Goal: Task Accomplishment & Management: Manage account settings

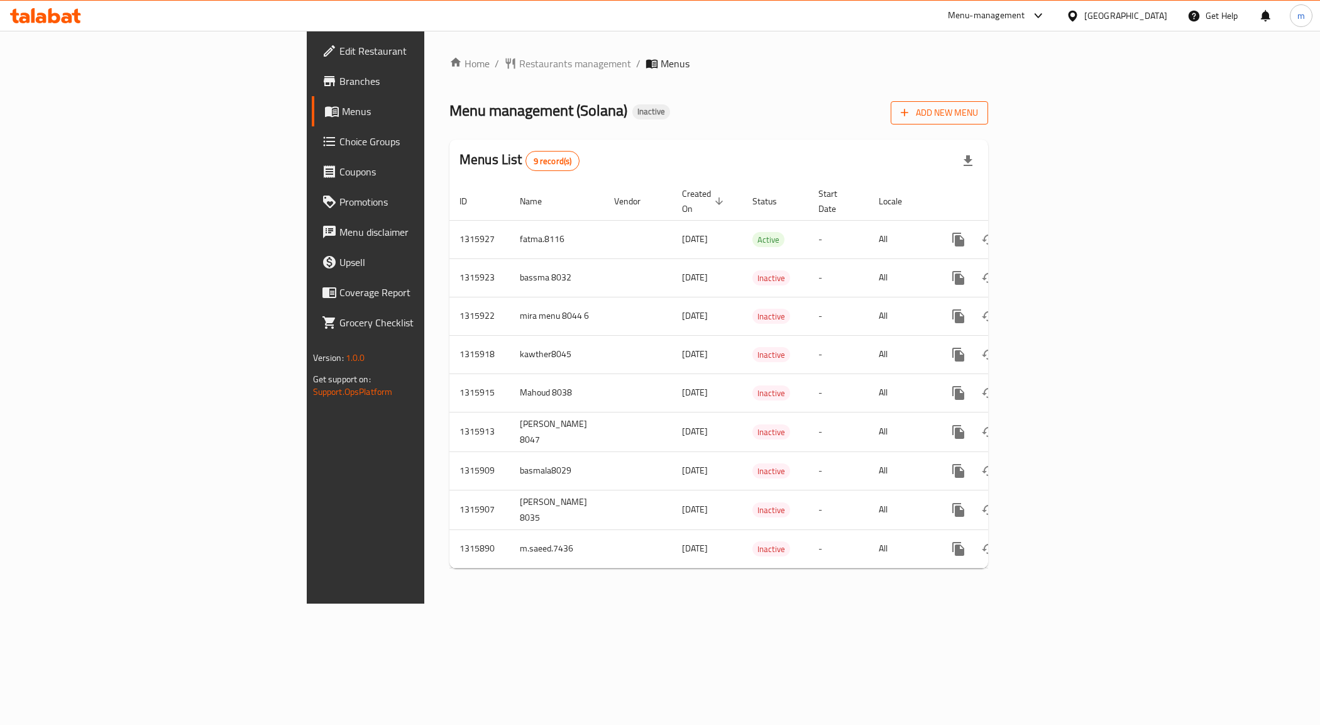
click at [978, 105] on span "Add New Menu" at bounding box center [939, 113] width 77 height 16
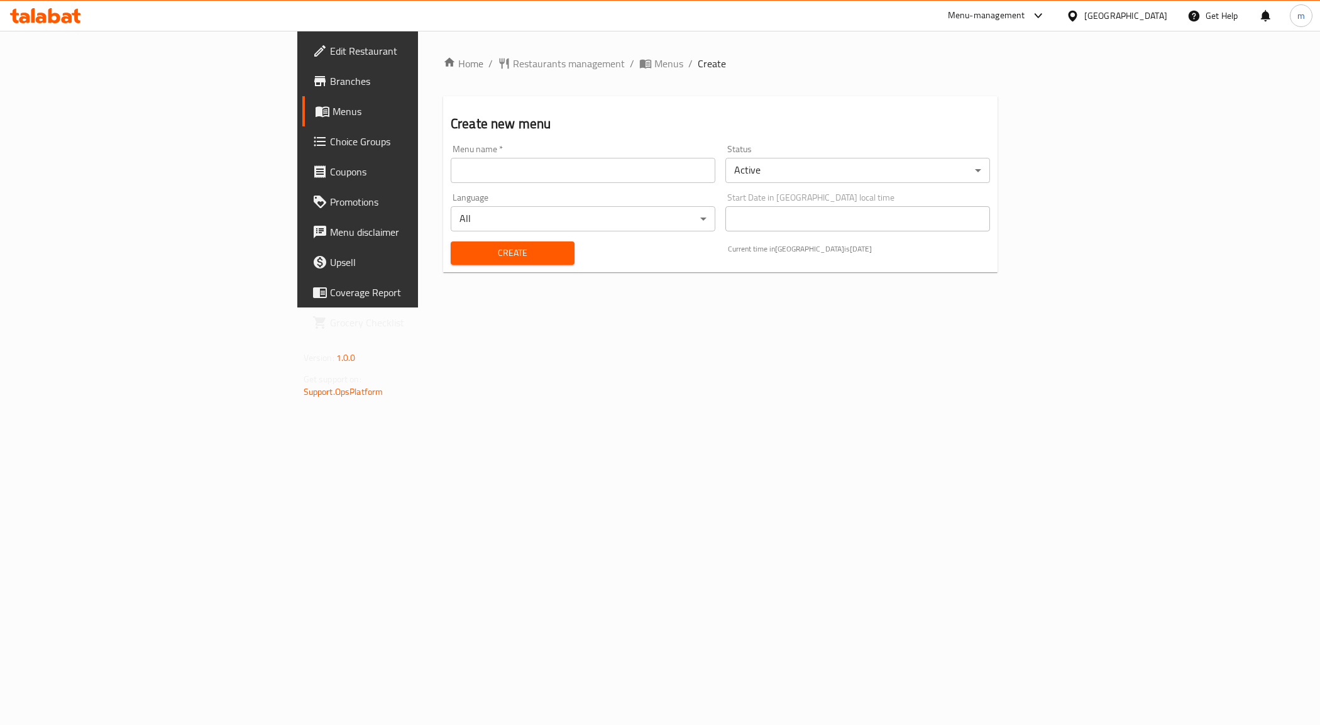
click at [451, 167] on input "text" at bounding box center [583, 170] width 265 height 25
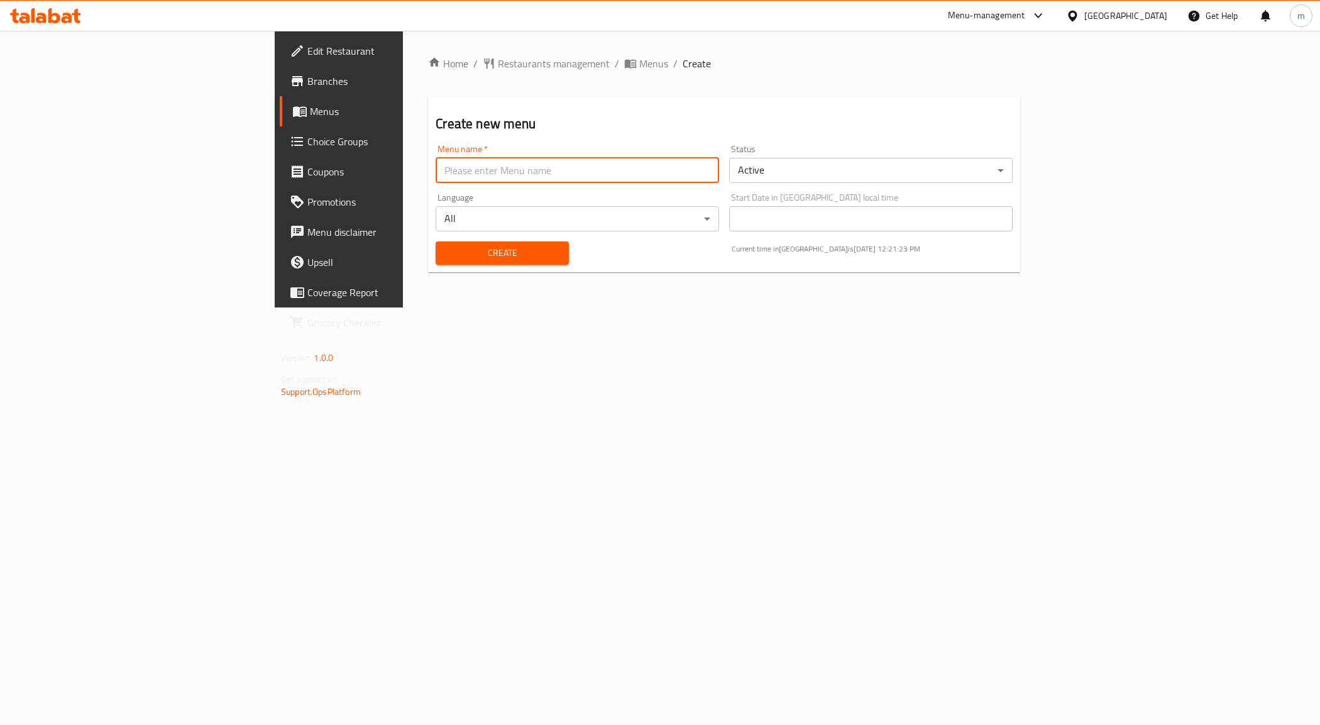
type input "[PERSON_NAME] 8035"
click at [436, 242] on button "Create" at bounding box center [502, 252] width 133 height 23
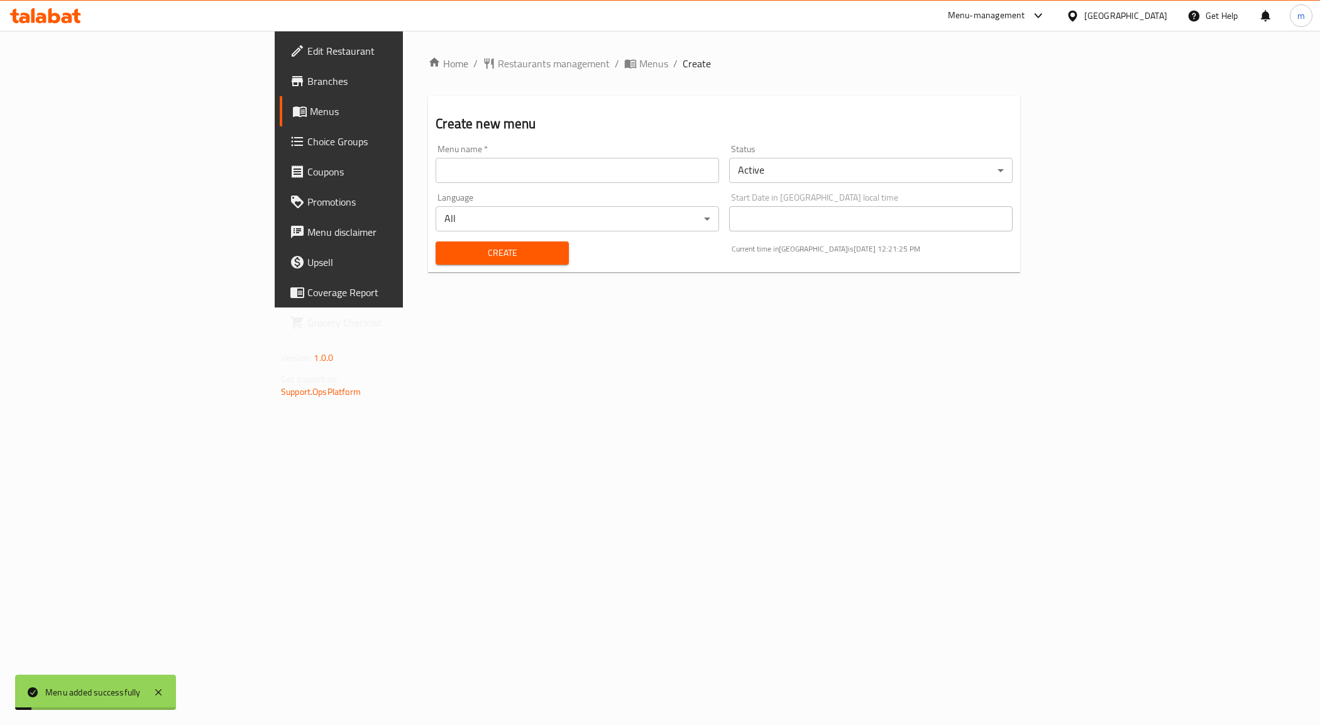
click at [293, 107] on icon at bounding box center [300, 112] width 14 height 11
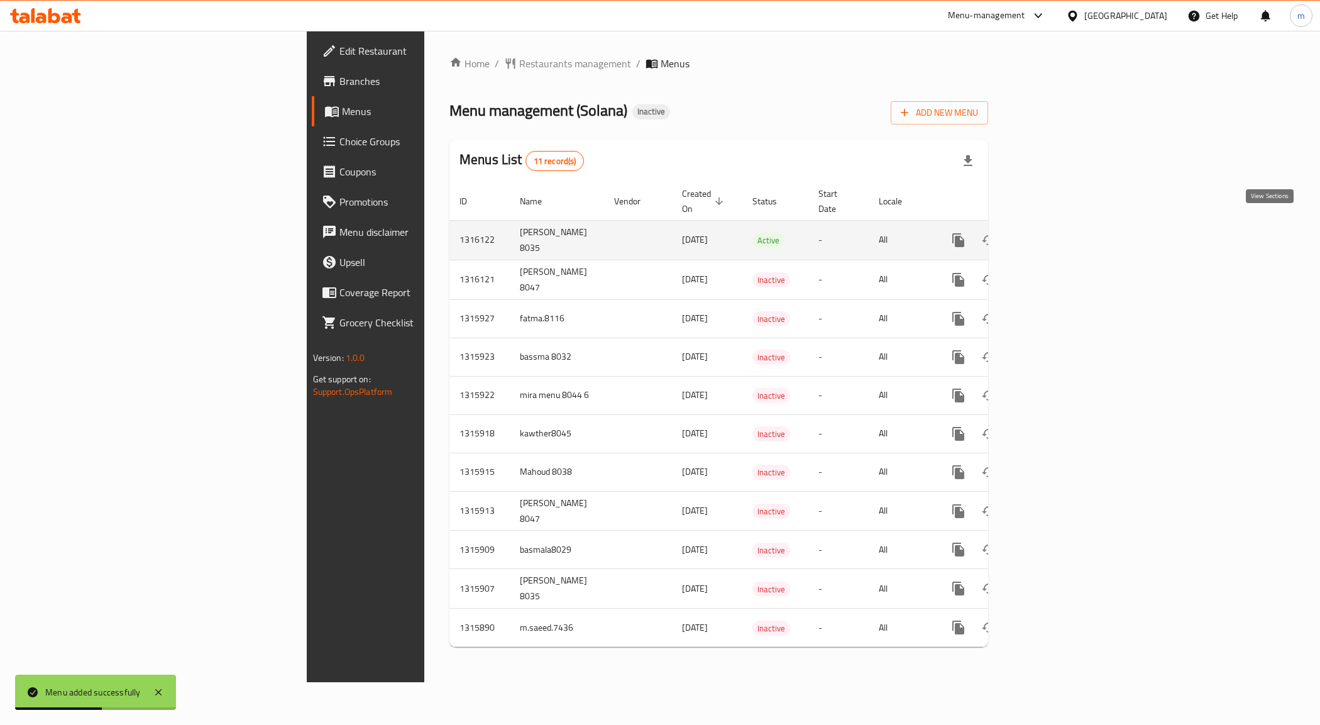
click at [1057, 233] on icon "enhanced table" at bounding box center [1048, 240] width 15 height 15
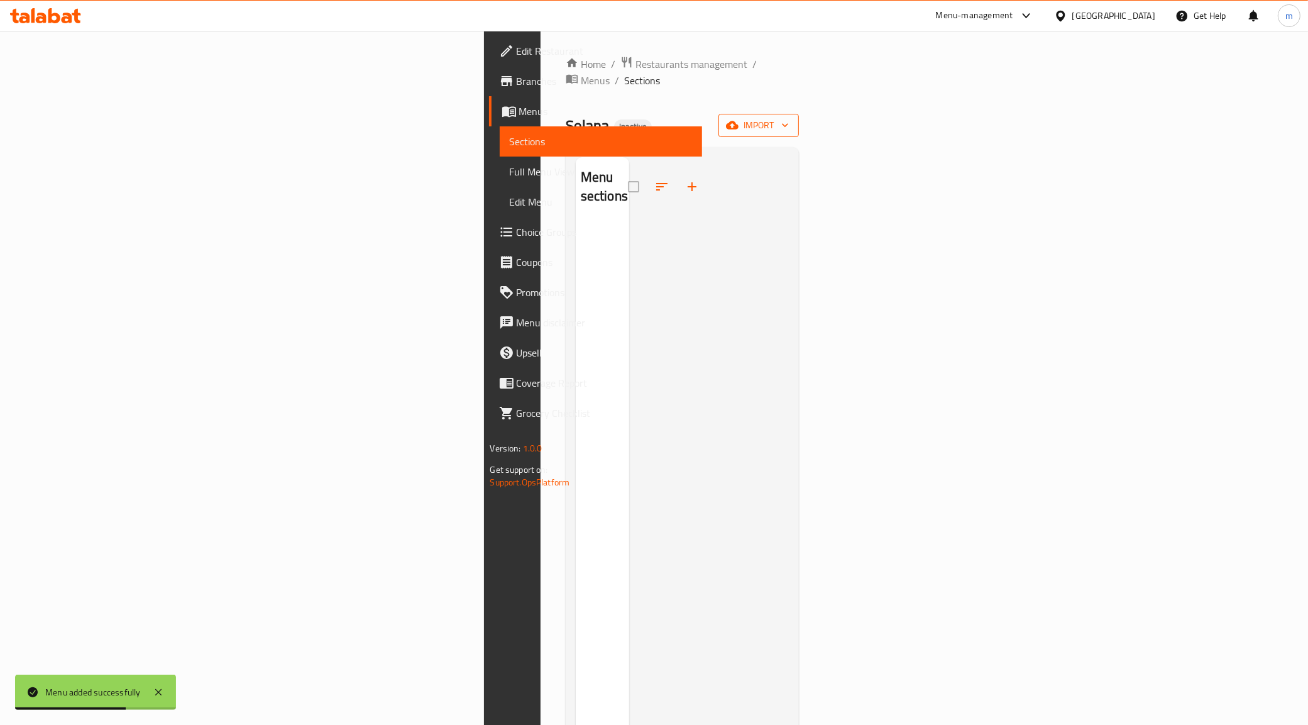
click at [799, 114] on button "import" at bounding box center [758, 125] width 80 height 23
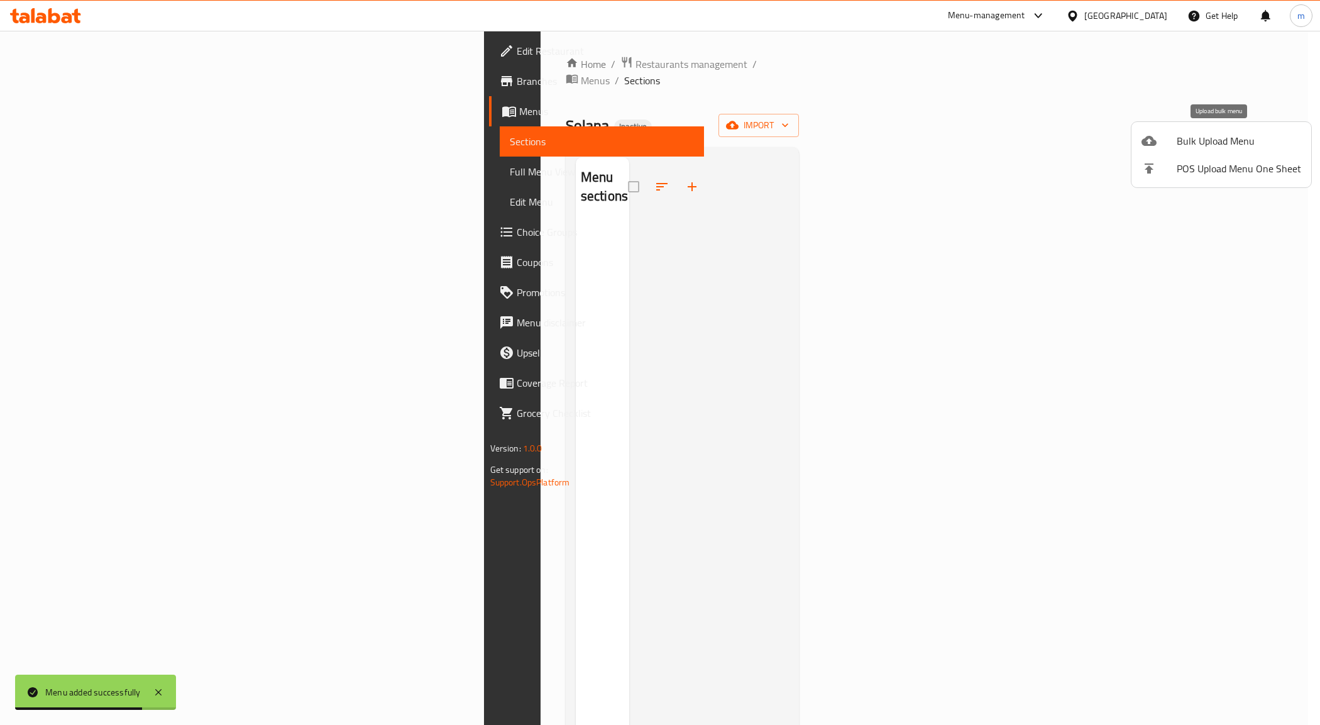
click at [1191, 148] on span "Bulk Upload Menu" at bounding box center [1239, 140] width 124 height 15
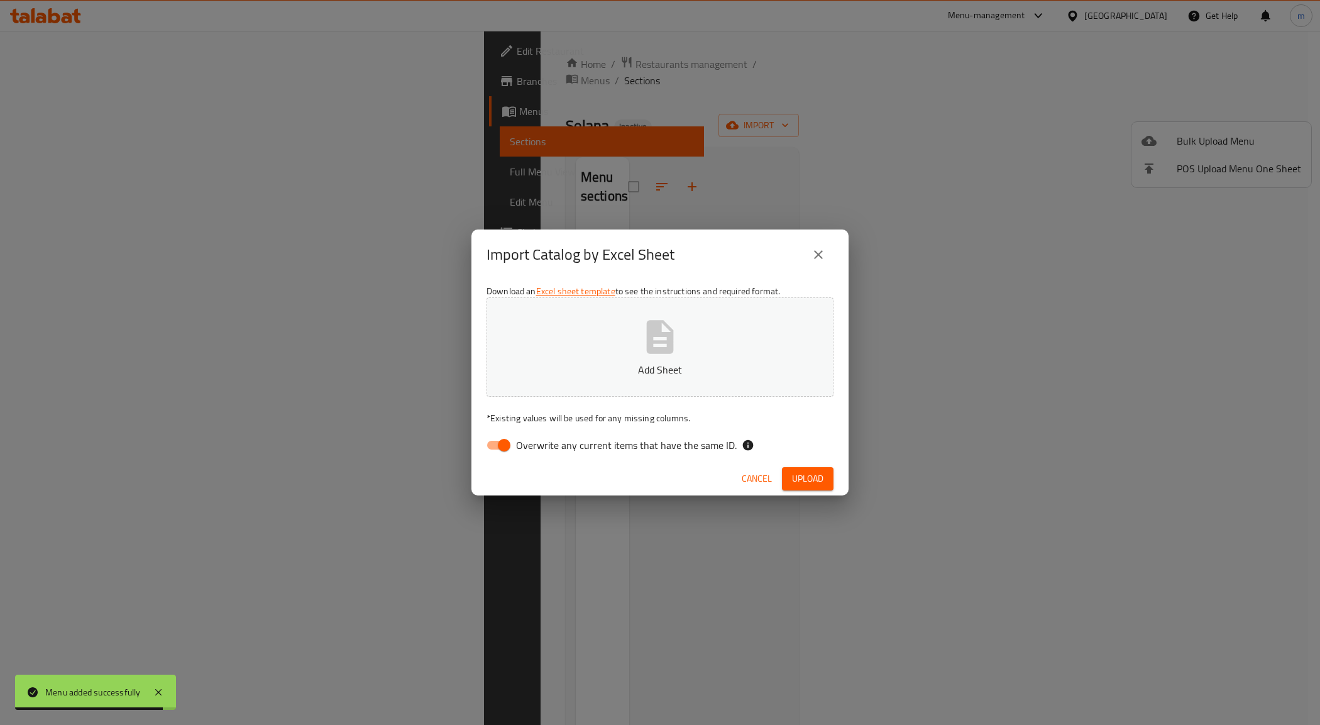
click at [524, 440] on span "Overwrite any current items that have the same ID." at bounding box center [626, 444] width 221 height 15
click at [524, 440] on input "Overwrite any current items that have the same ID." at bounding box center [504, 445] width 72 height 24
checkbox input "false"
click at [572, 381] on button "Add Sheet" at bounding box center [659, 346] width 347 height 99
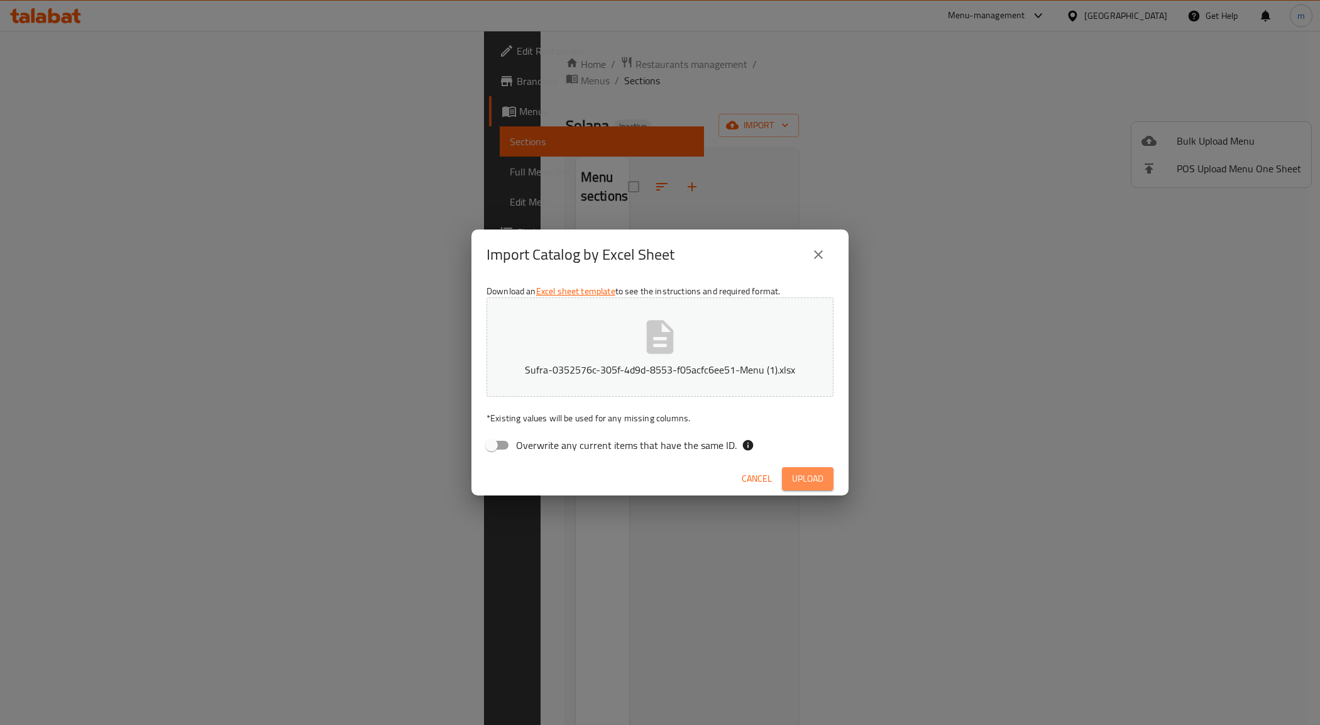
click at [793, 483] on span "Upload" at bounding box center [807, 479] width 31 height 16
click at [751, 473] on span "Cancel" at bounding box center [757, 479] width 30 height 16
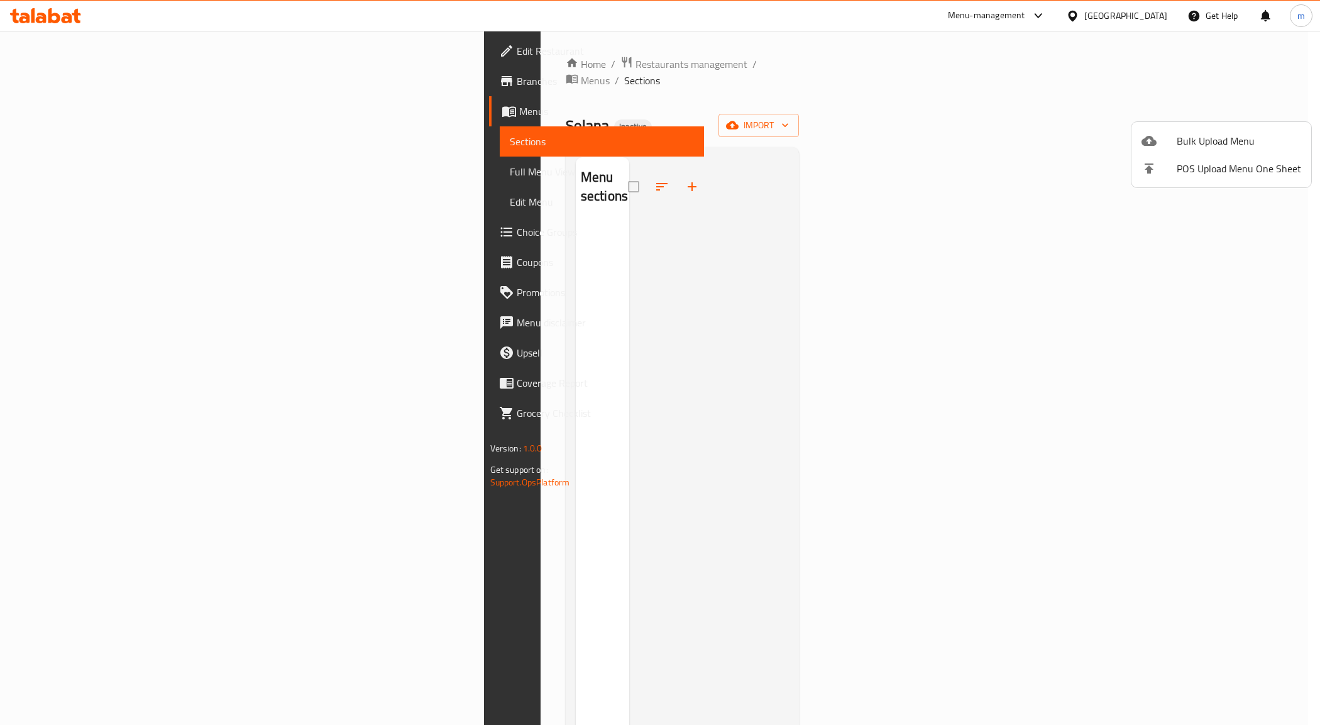
click at [1088, 260] on div at bounding box center [660, 362] width 1320 height 725
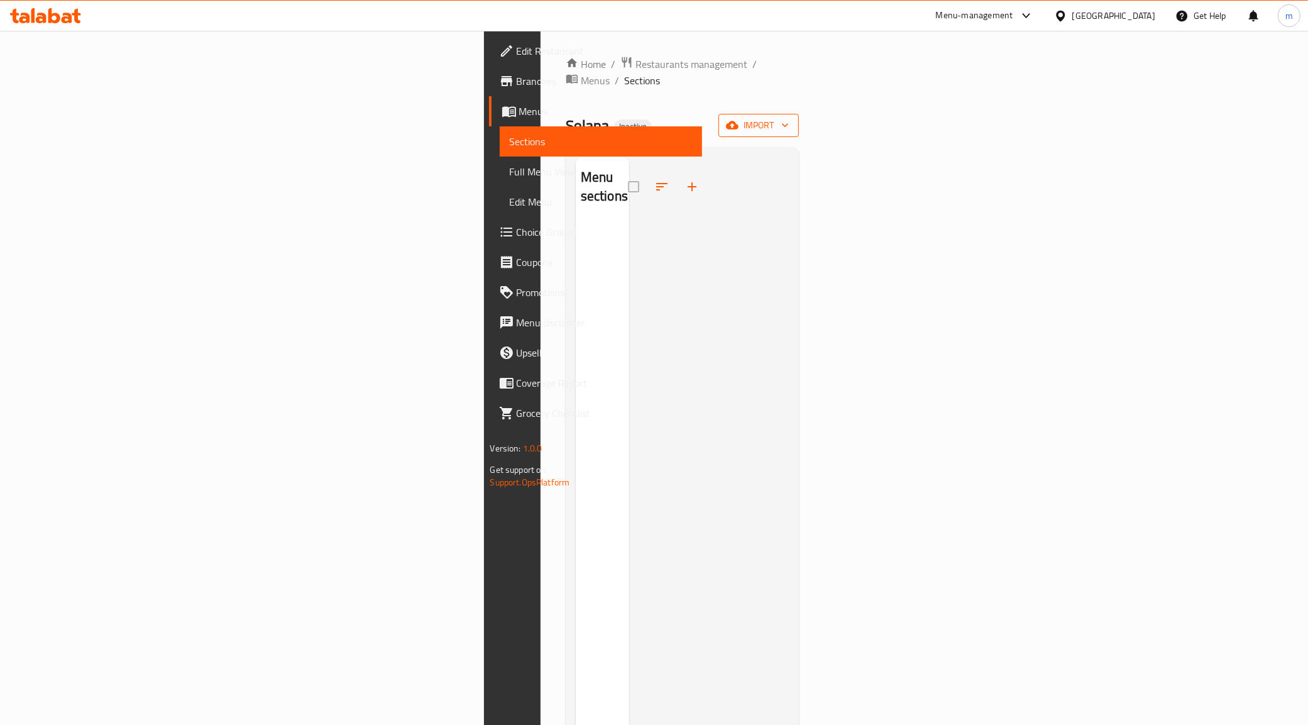
click at [789, 118] on span "import" at bounding box center [758, 126] width 60 height 16
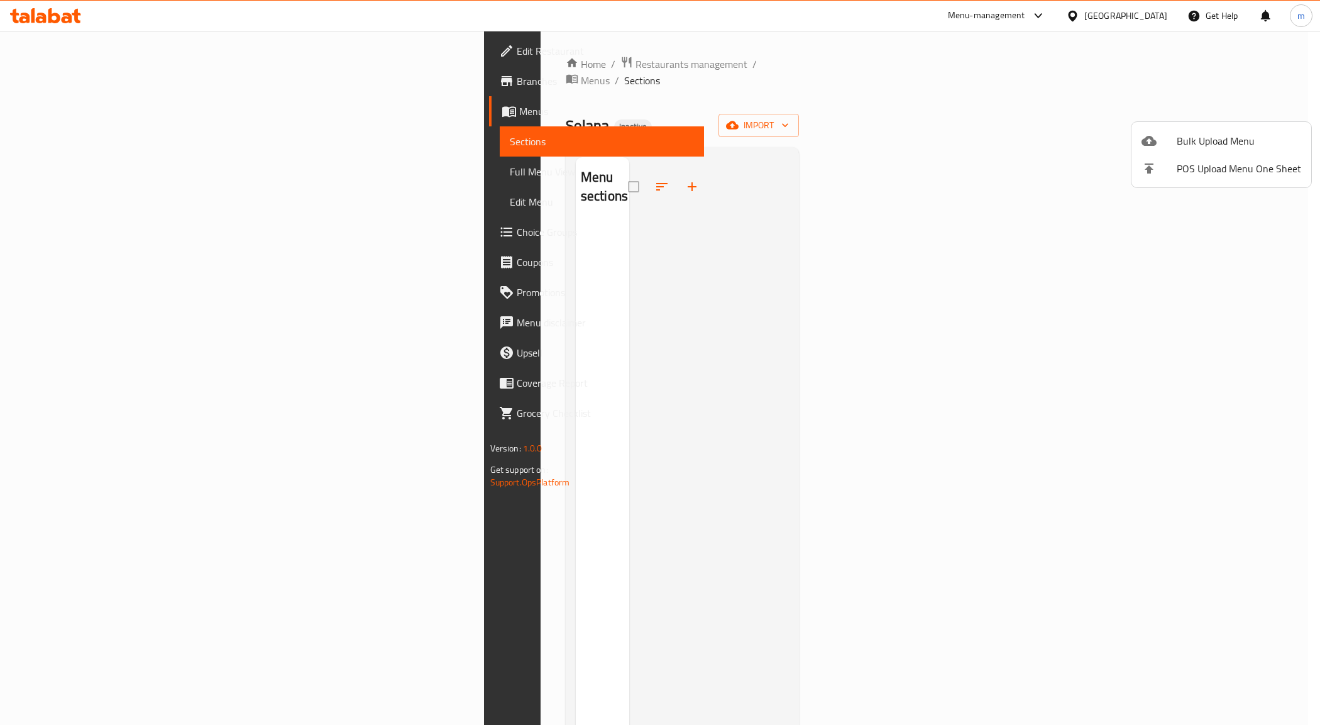
click at [1192, 145] on span "Bulk Upload Menu" at bounding box center [1239, 140] width 124 height 15
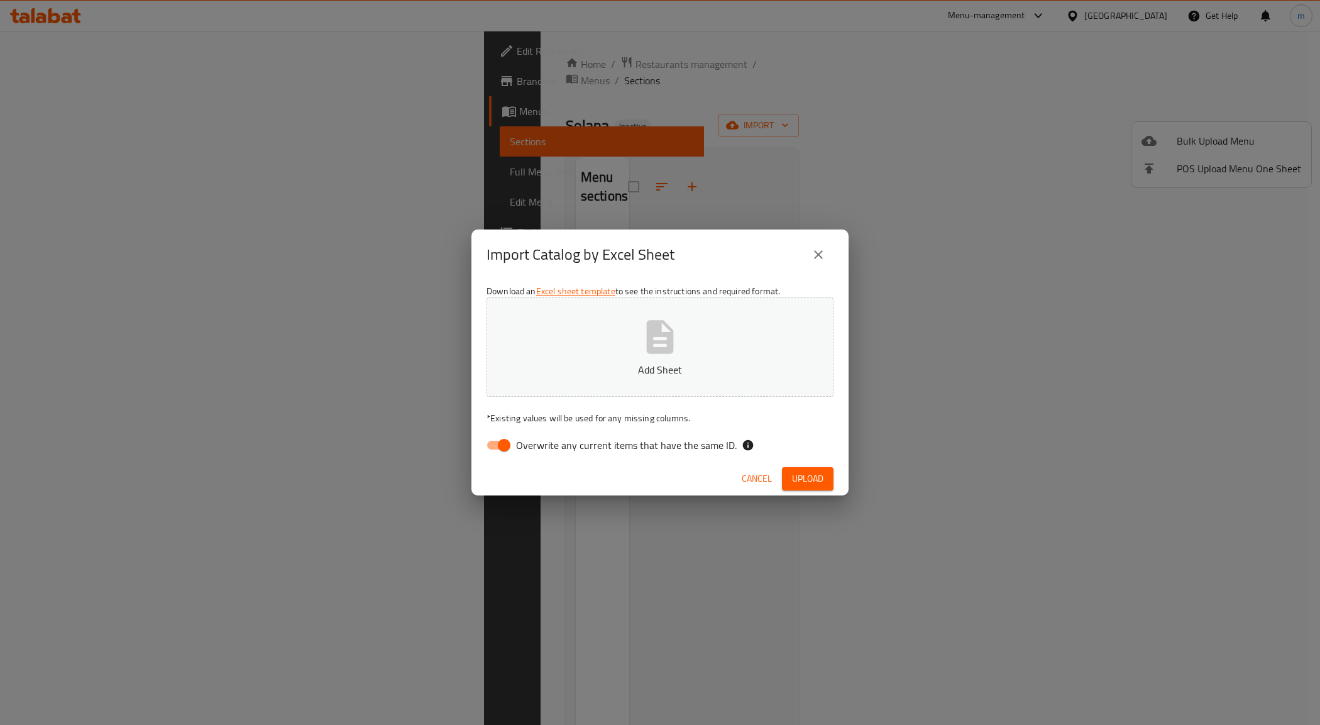
click at [602, 371] on p "Add Sheet" at bounding box center [660, 369] width 308 height 15
click at [515, 439] on input "Overwrite any current items that have the same ID." at bounding box center [504, 445] width 72 height 24
checkbox input "false"
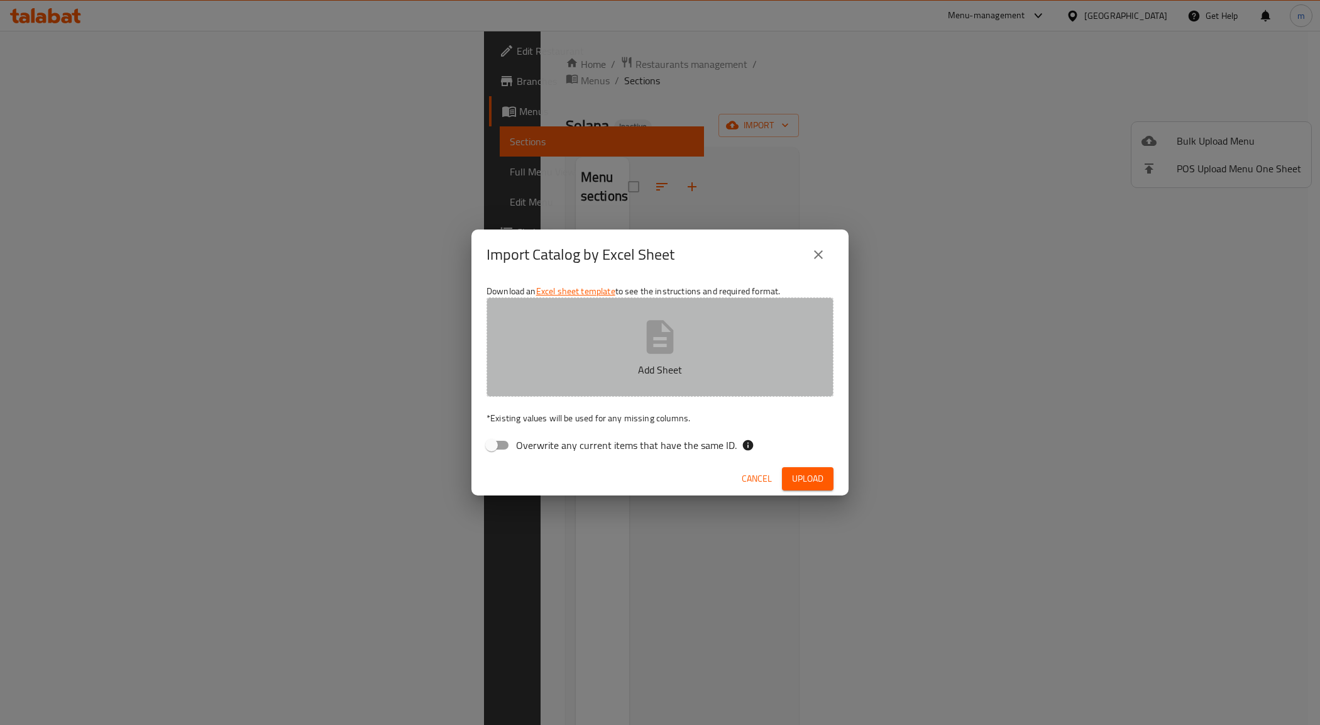
click at [733, 351] on button "Add Sheet" at bounding box center [659, 346] width 347 height 99
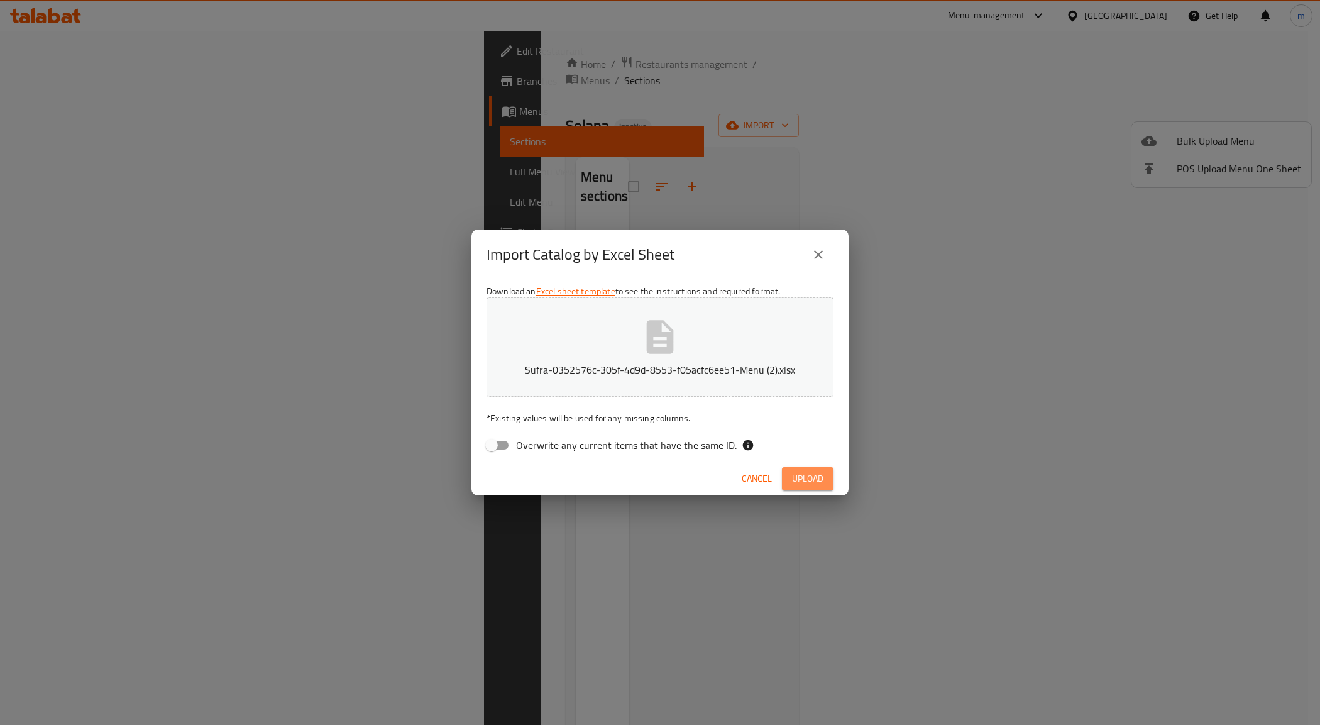
click at [796, 476] on span "Upload" at bounding box center [807, 479] width 31 height 16
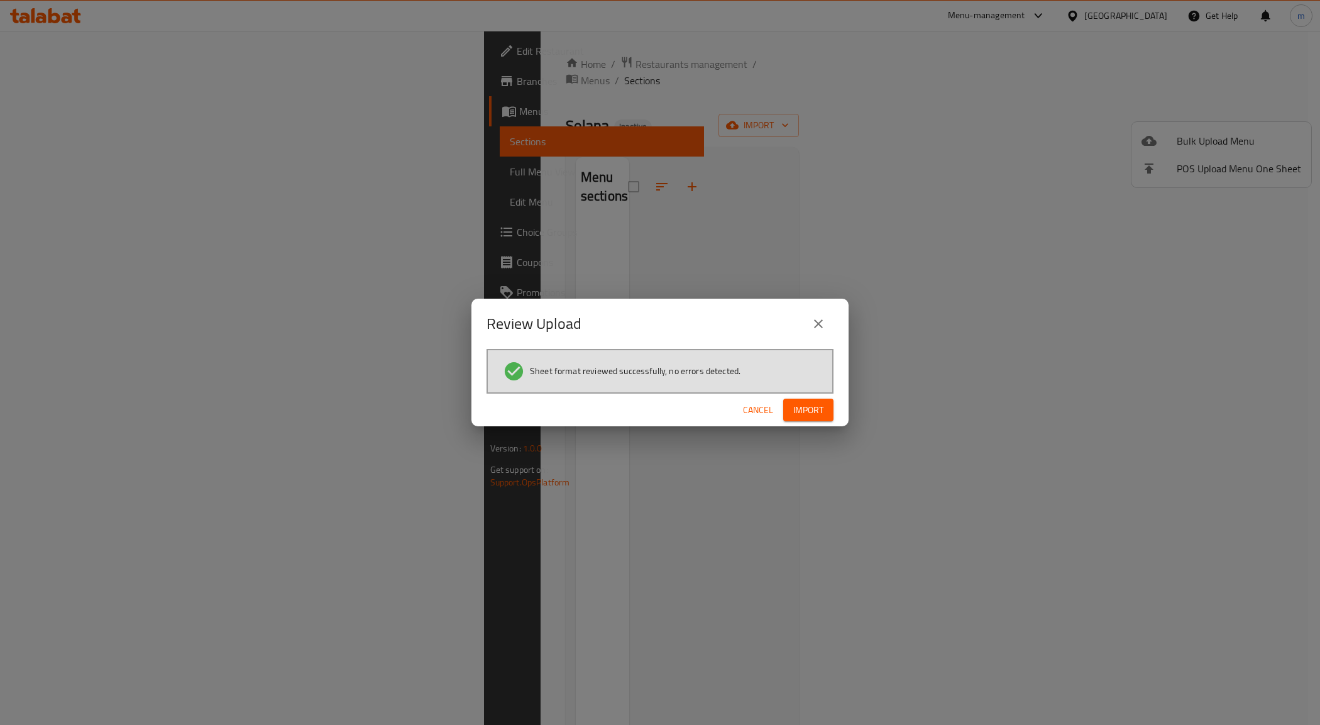
click at [813, 402] on span "Import" at bounding box center [808, 410] width 30 height 16
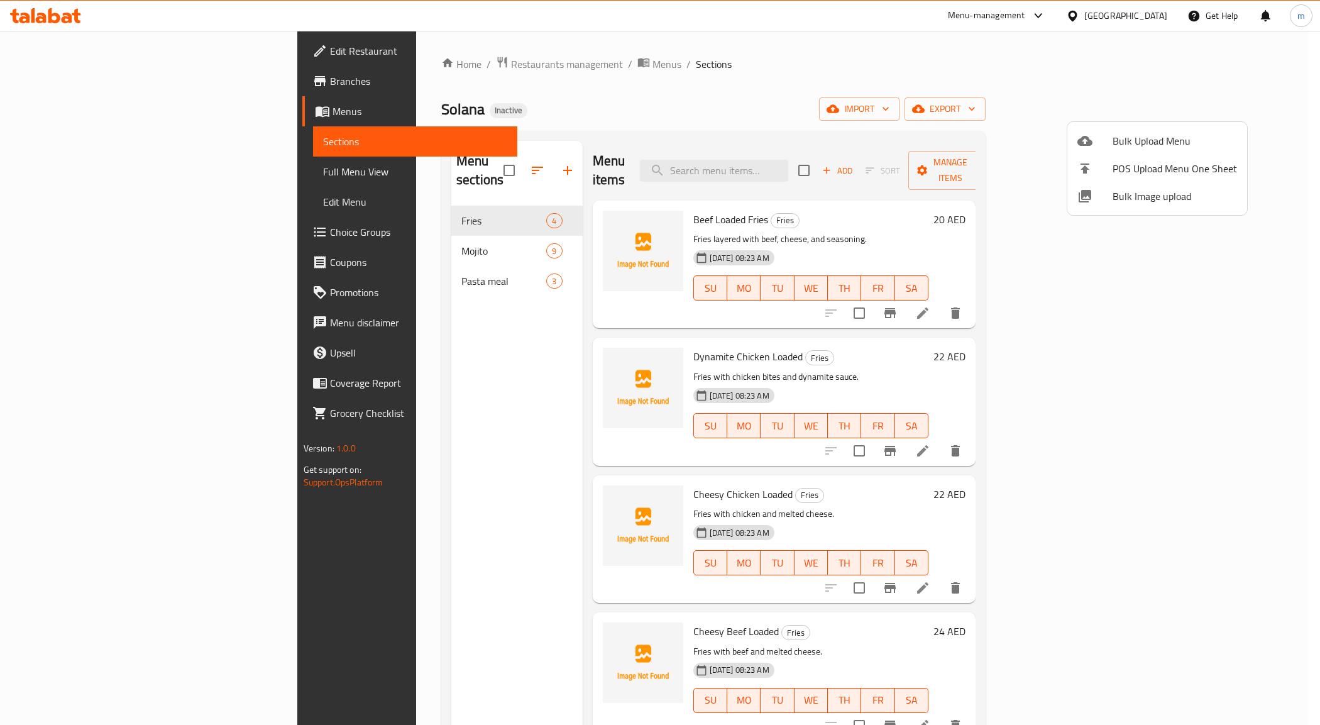
click at [70, 162] on div at bounding box center [660, 362] width 1320 height 725
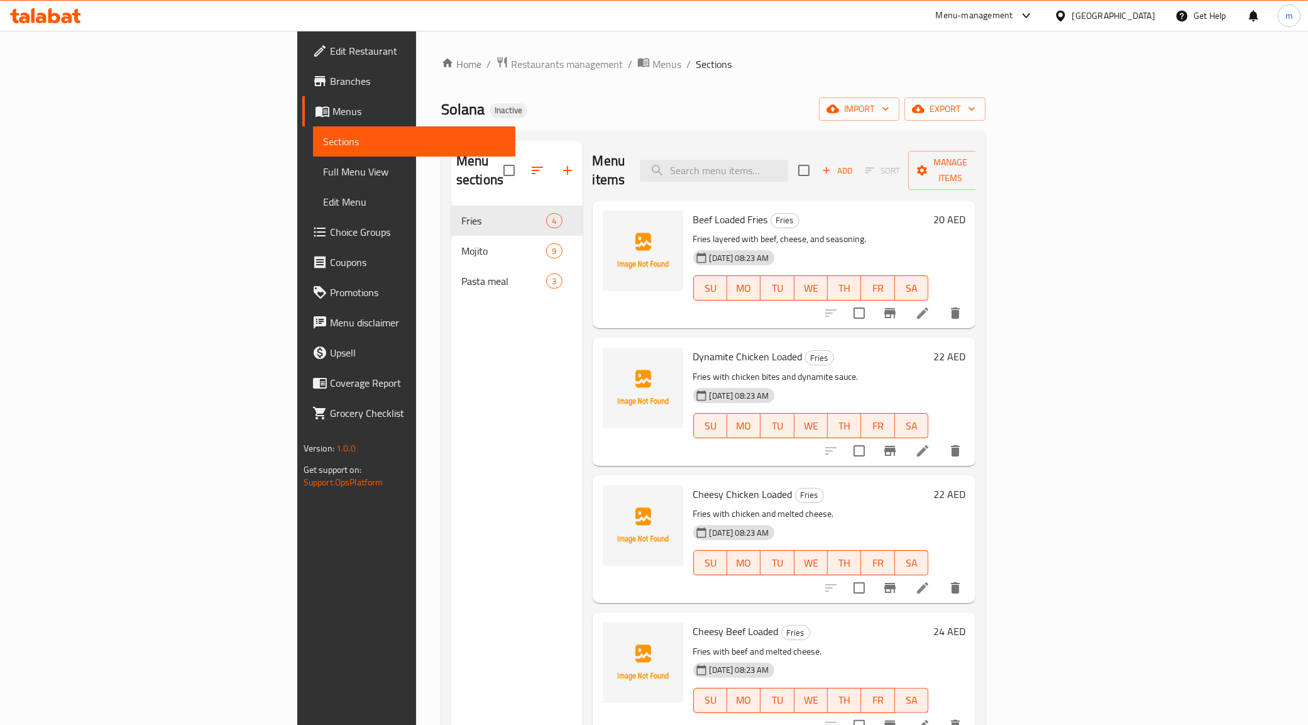
click at [323, 164] on span "Full Menu View" at bounding box center [414, 171] width 183 height 15
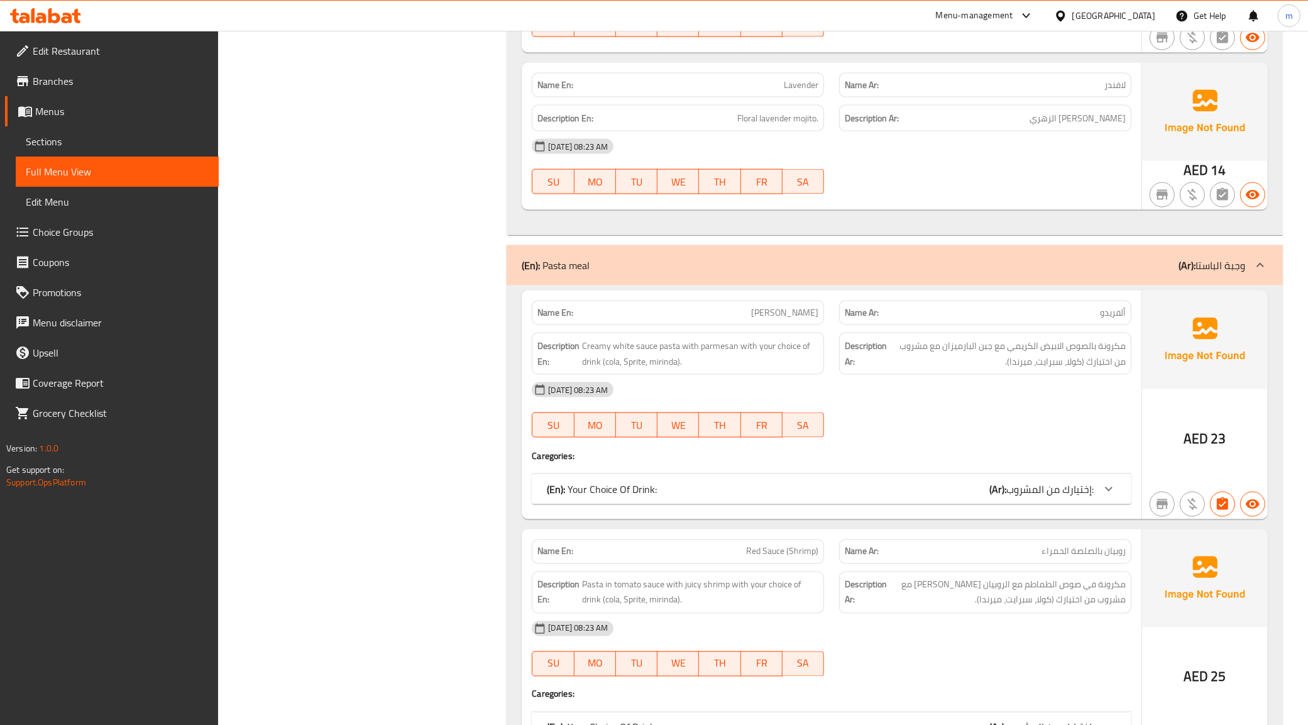
scroll to position [2121, 0]
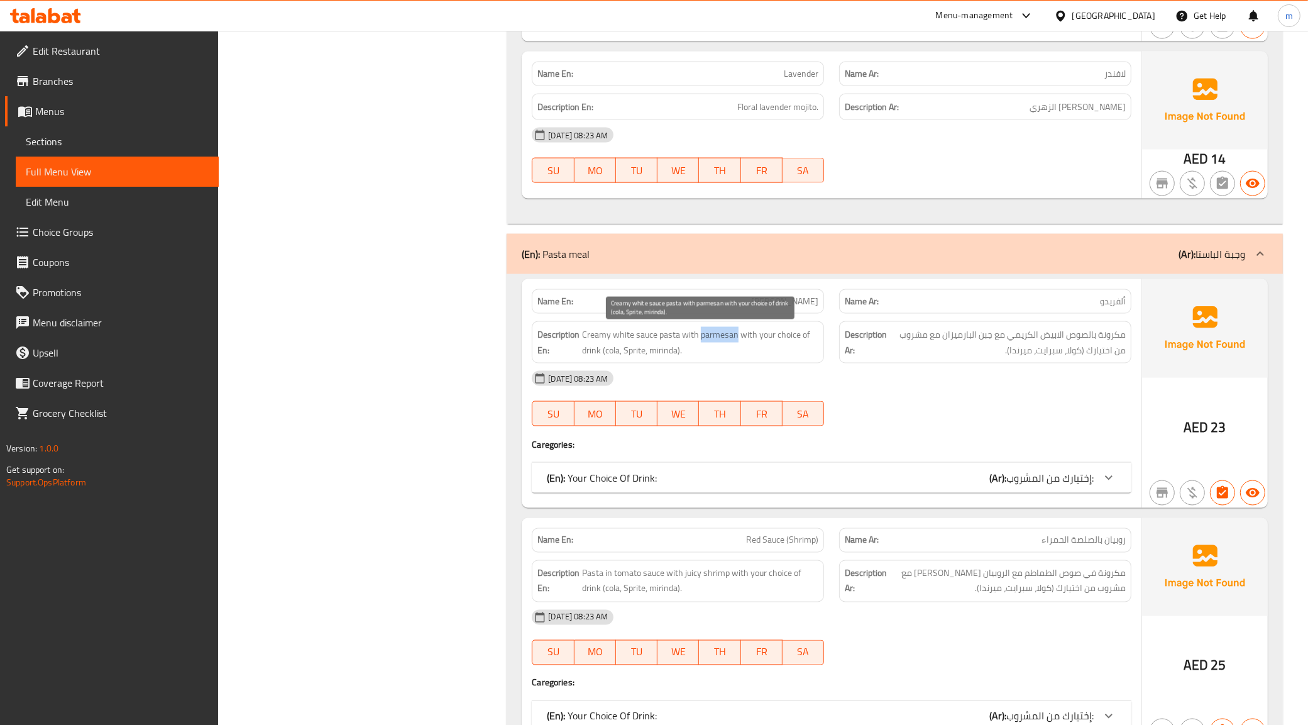
drag, startPoint x: 736, startPoint y: 337, endPoint x: 698, endPoint y: 336, distance: 37.7
click at [698, 336] on span "Creamy white sauce pasta with parmesan with your choice of drink (cola, Sprite,…" at bounding box center [700, 342] width 236 height 31
copy span "parmesan"
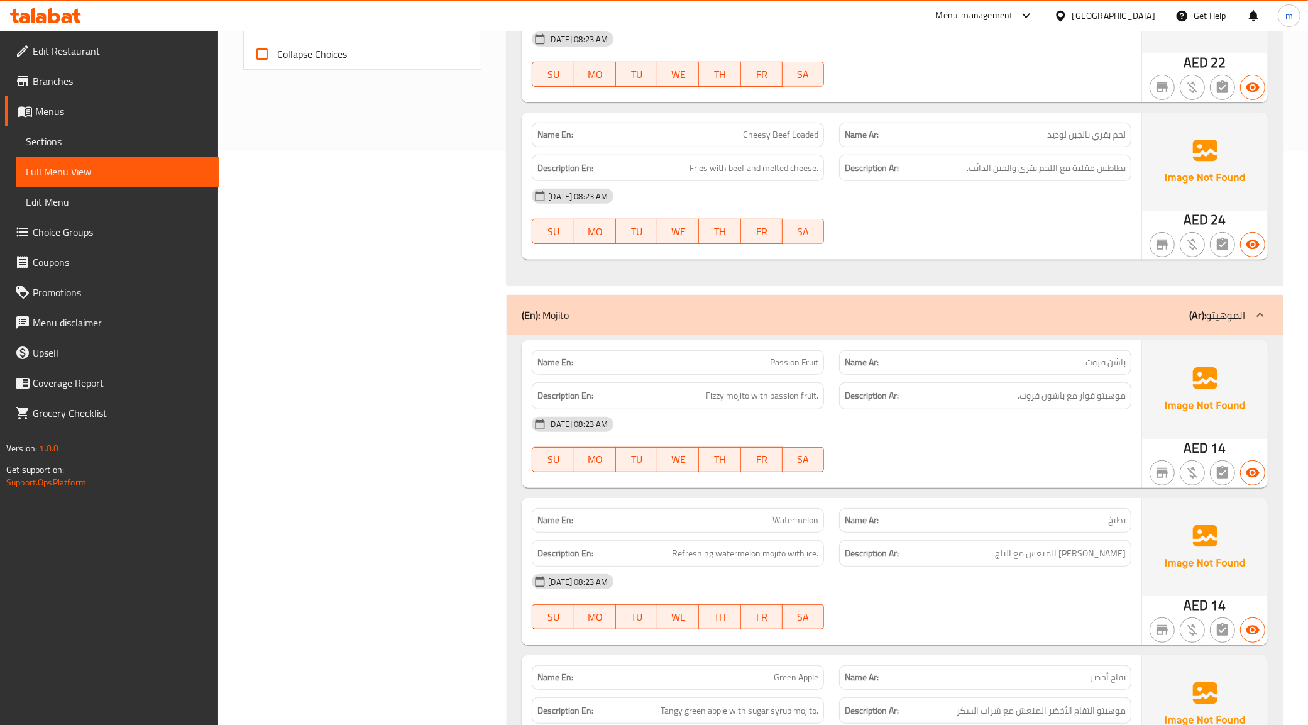
scroll to position [79, 0]
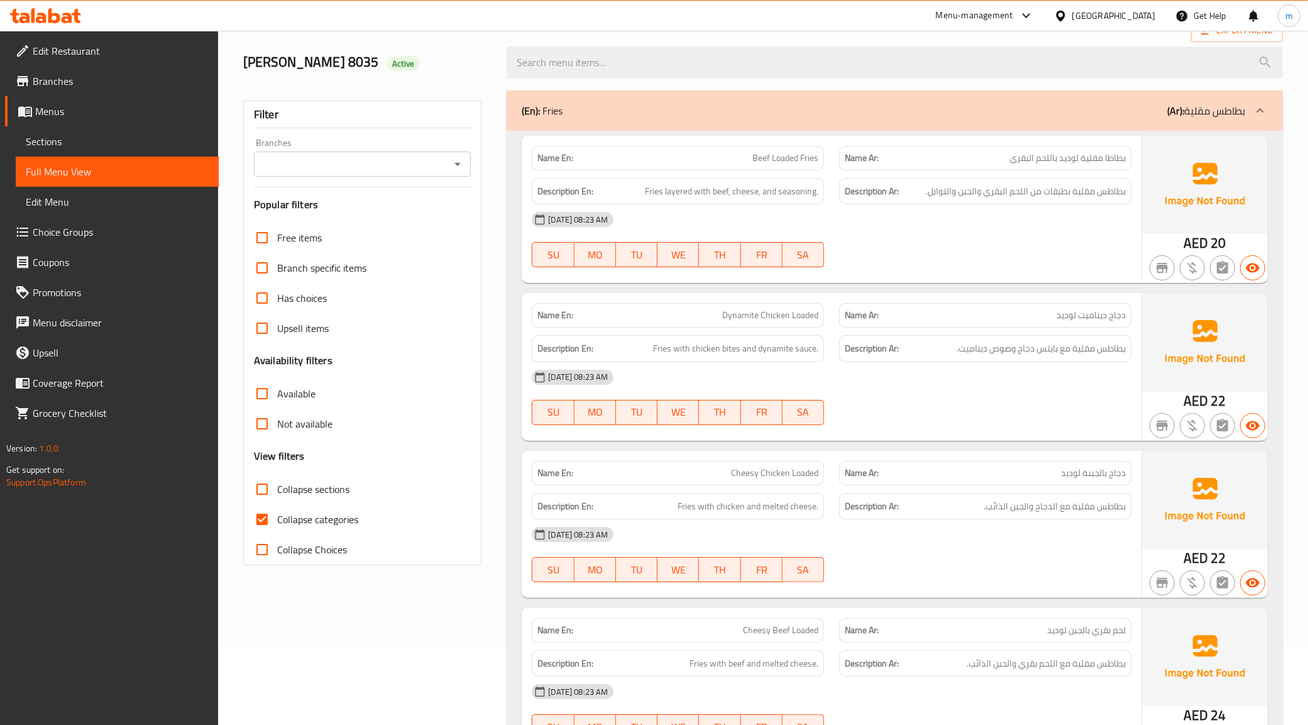
click at [304, 532] on label "Collapse categories" at bounding box center [302, 519] width 111 height 30
click at [277, 532] on input "Collapse categories" at bounding box center [262, 519] width 30 height 30
checkbox input "false"
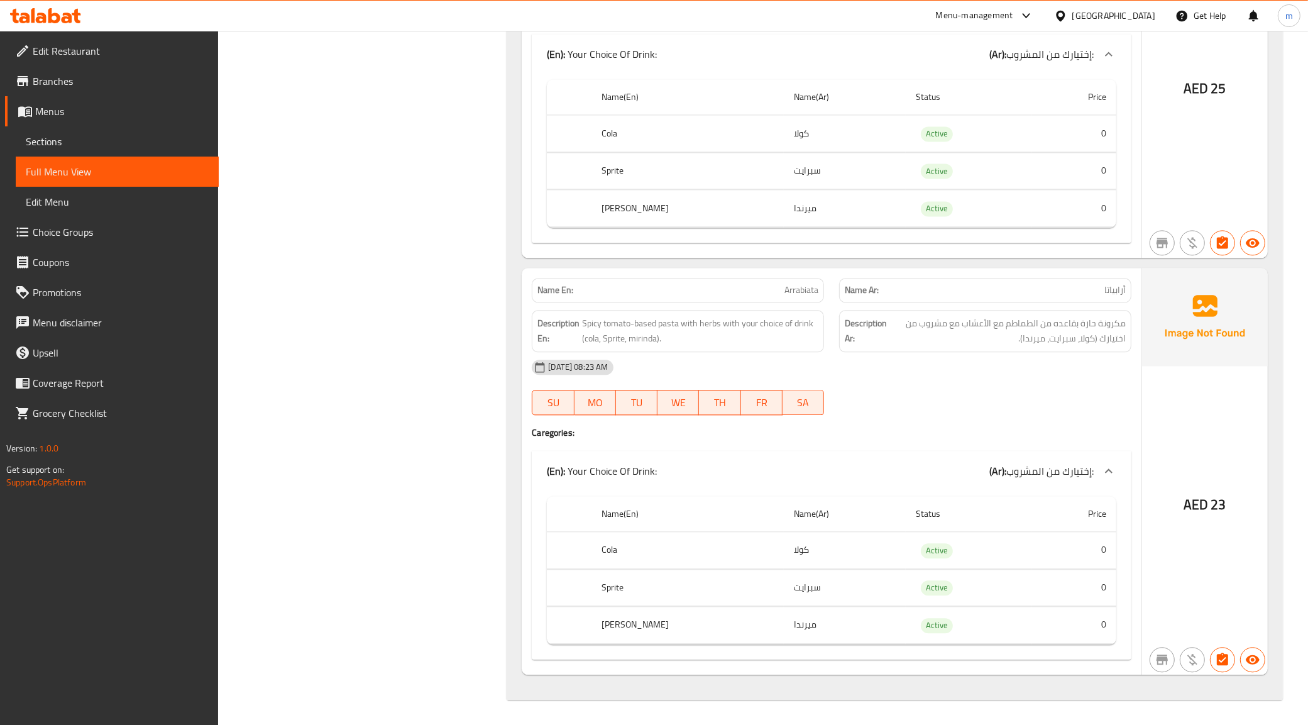
scroll to position [2974, 0]
click at [801, 283] on span "Arrabiata" at bounding box center [801, 289] width 34 height 13
copy span "Arrabiata"
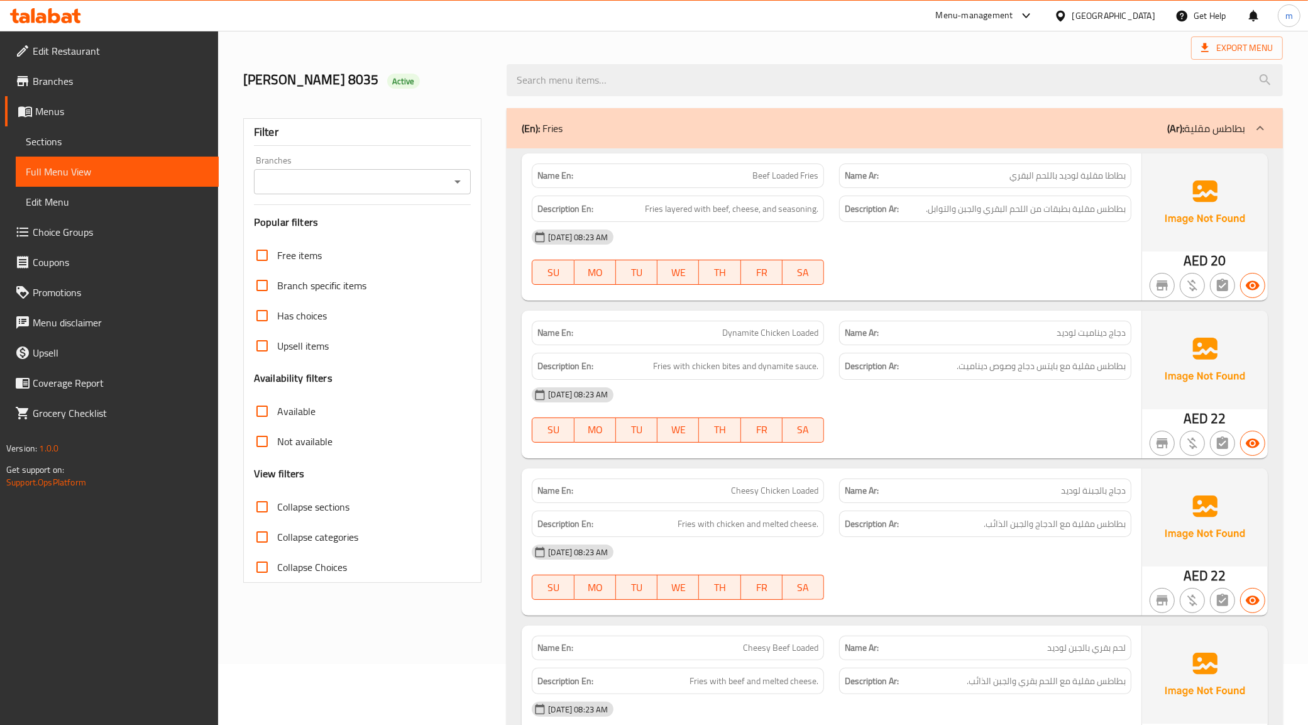
scroll to position [0, 0]
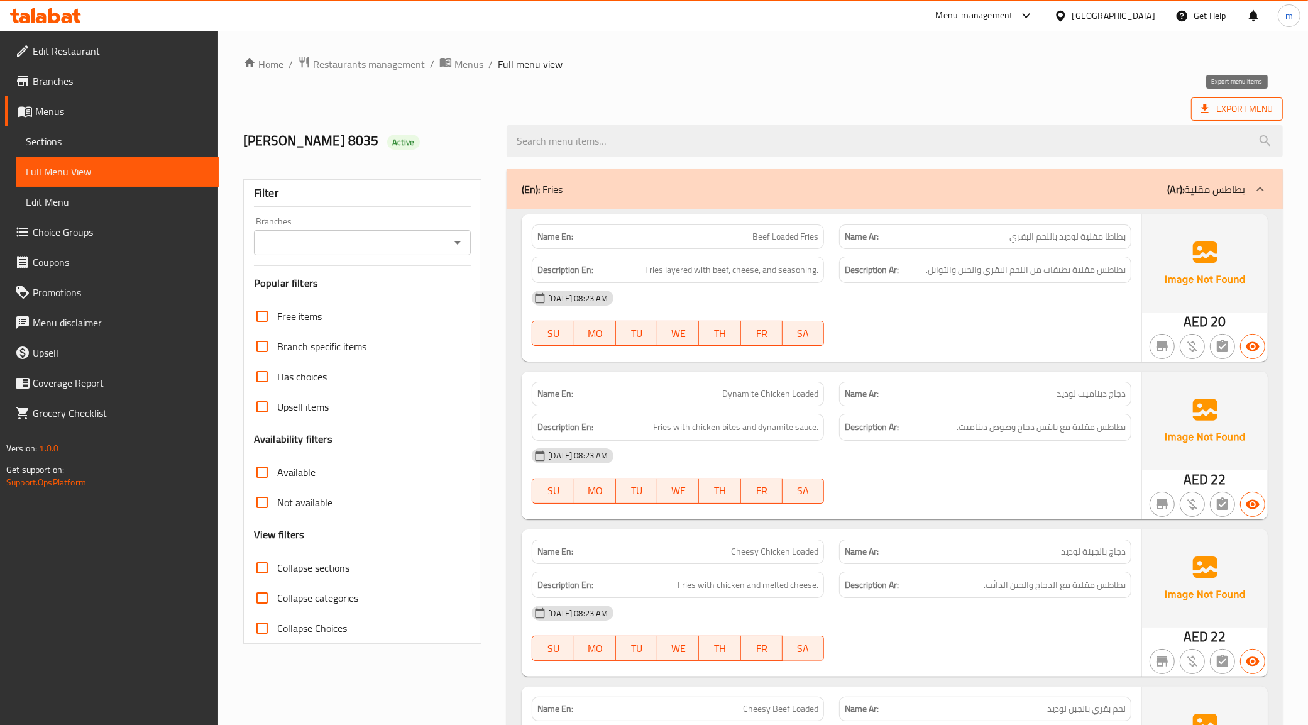
click at [1206, 102] on span "Export Menu" at bounding box center [1237, 109] width 72 height 16
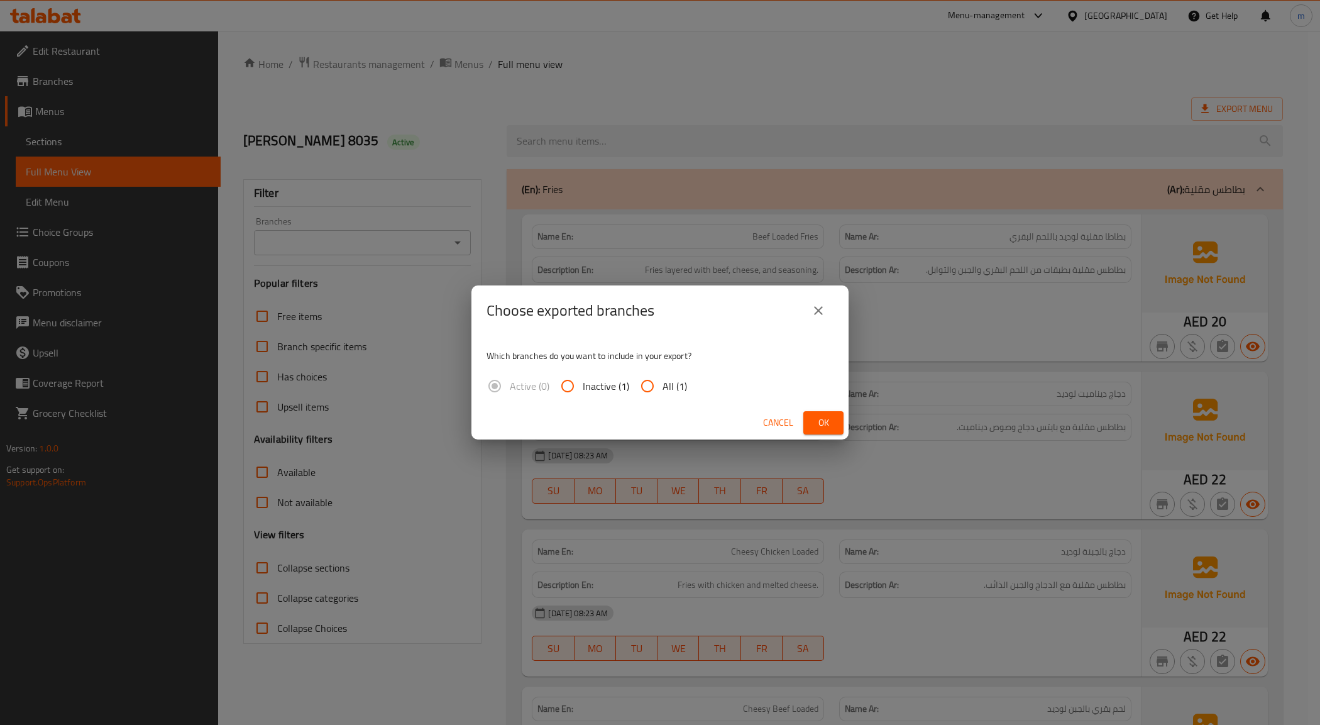
click at [637, 385] on input "All (1)" at bounding box center [647, 386] width 30 height 30
radio input "true"
click at [827, 426] on span "Ok" at bounding box center [823, 423] width 20 height 16
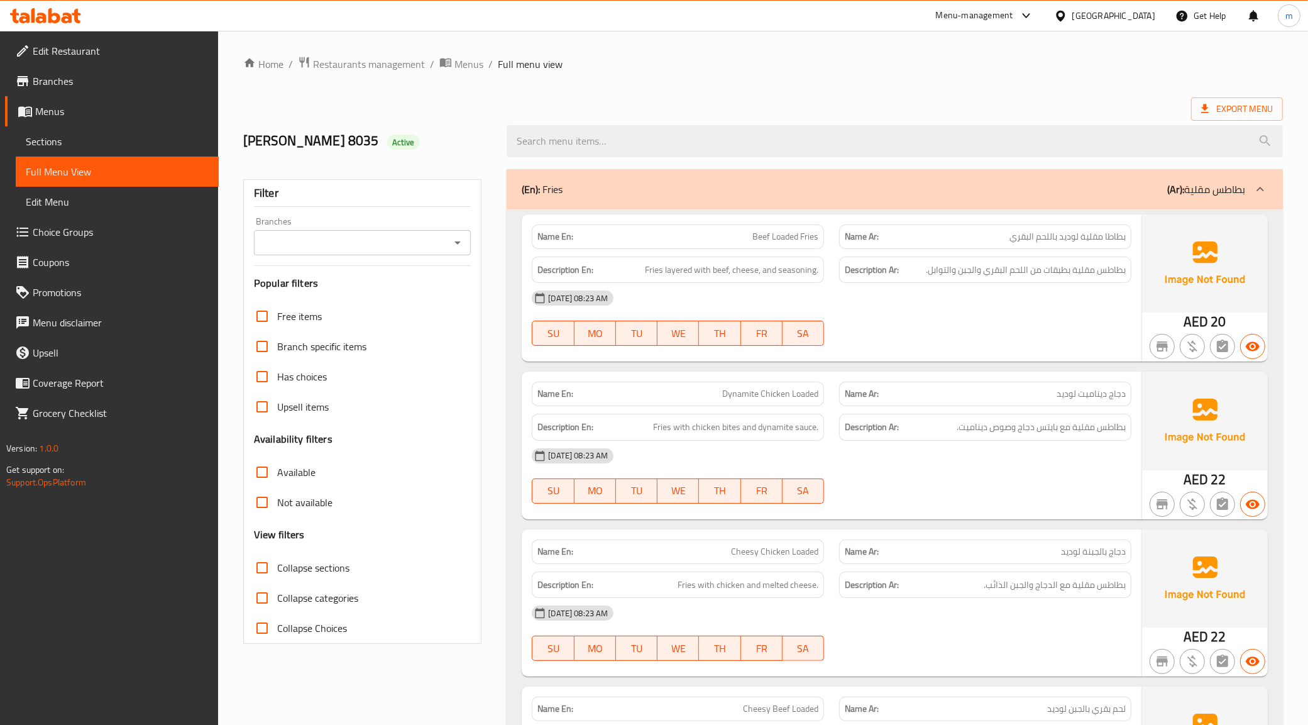
click at [812, 102] on div "Export Menu" at bounding box center [763, 108] width 1040 height 23
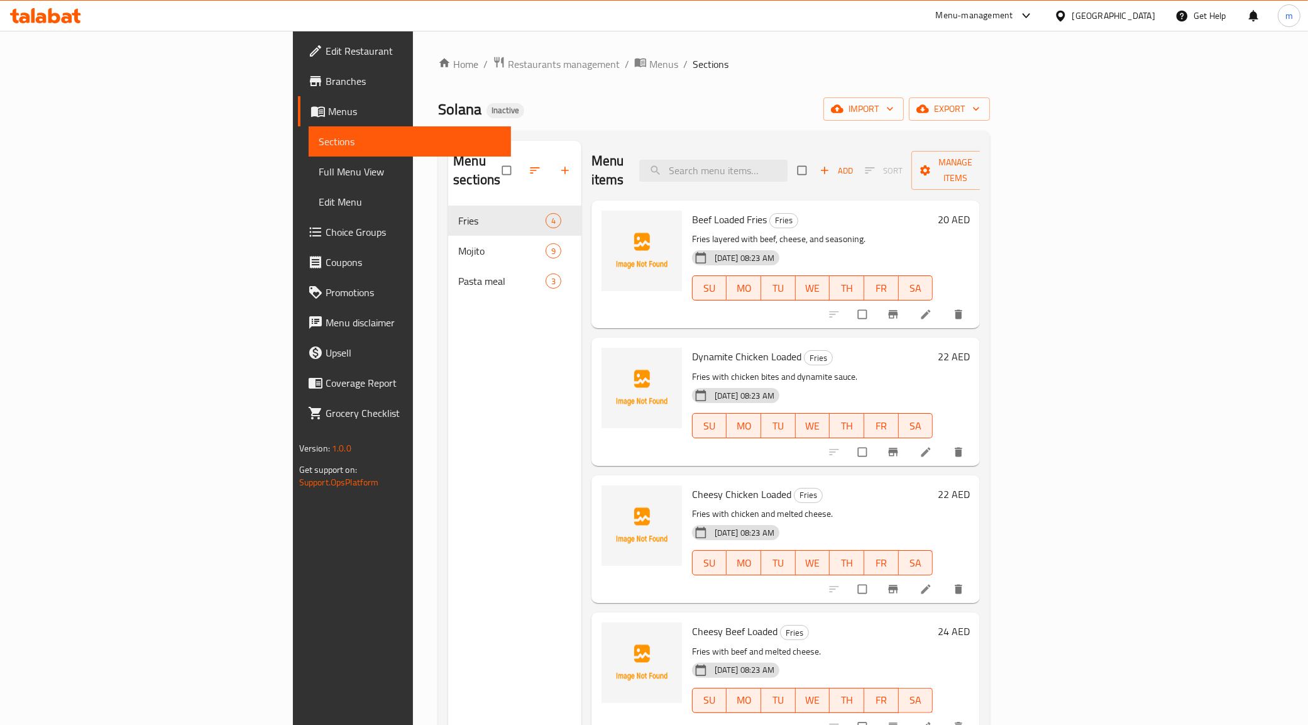
click at [945, 304] on li at bounding box center [926, 314] width 35 height 20
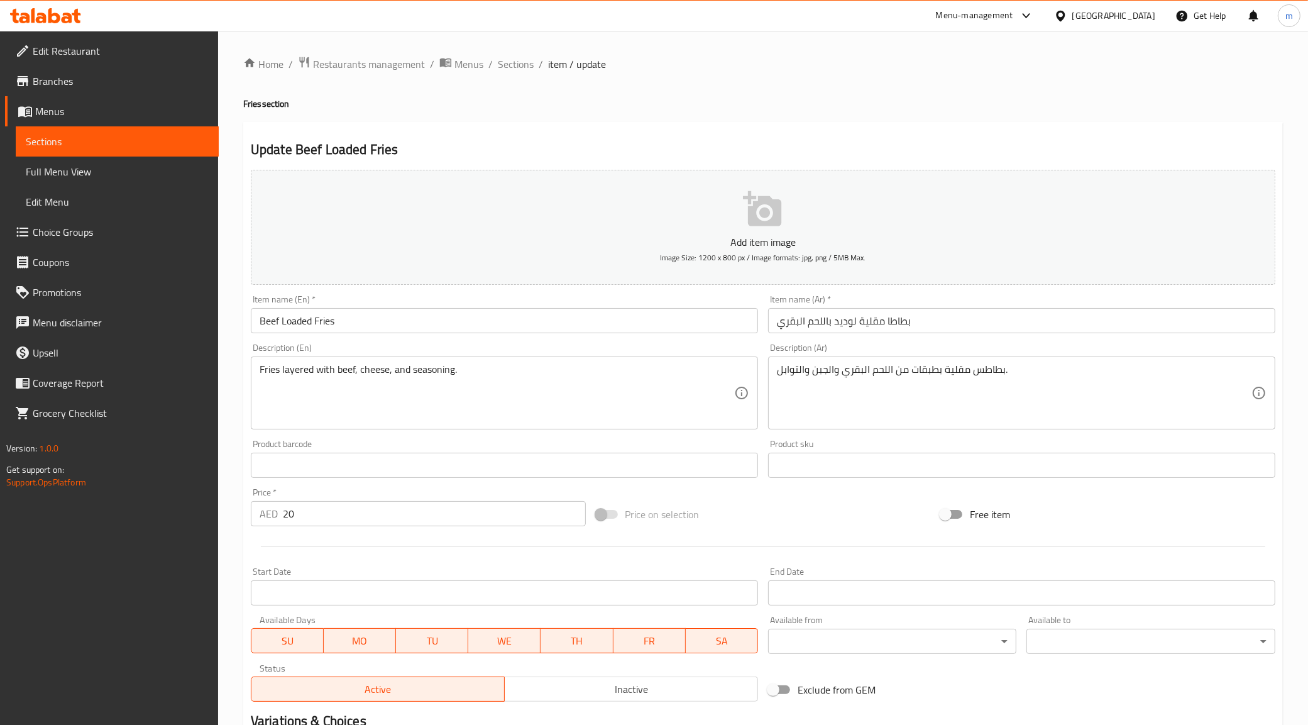
click at [883, 322] on input "بطاطا مقلية لوديد باللحم البقري" at bounding box center [1021, 320] width 507 height 25
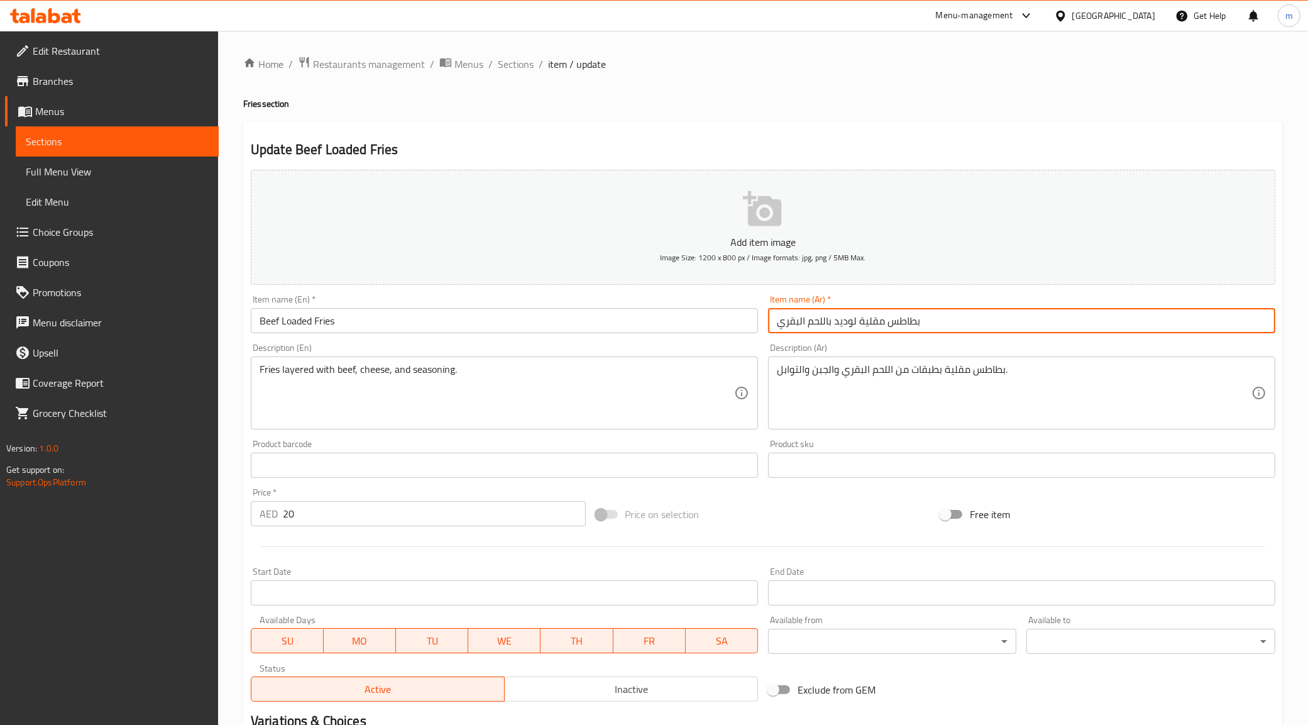
scroll to position [151, 0]
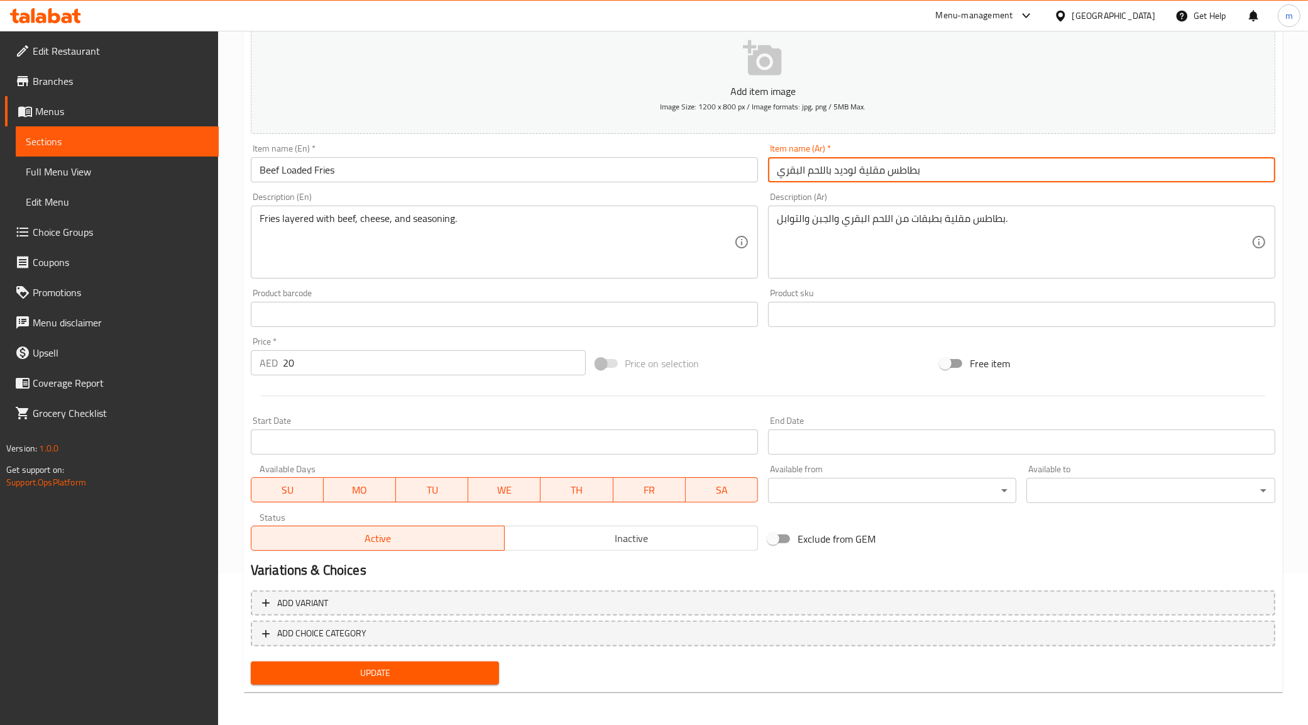
type input "بطاطس مقلية لوديد باللحم البقري"
click at [353, 677] on span "Update" at bounding box center [375, 673] width 229 height 16
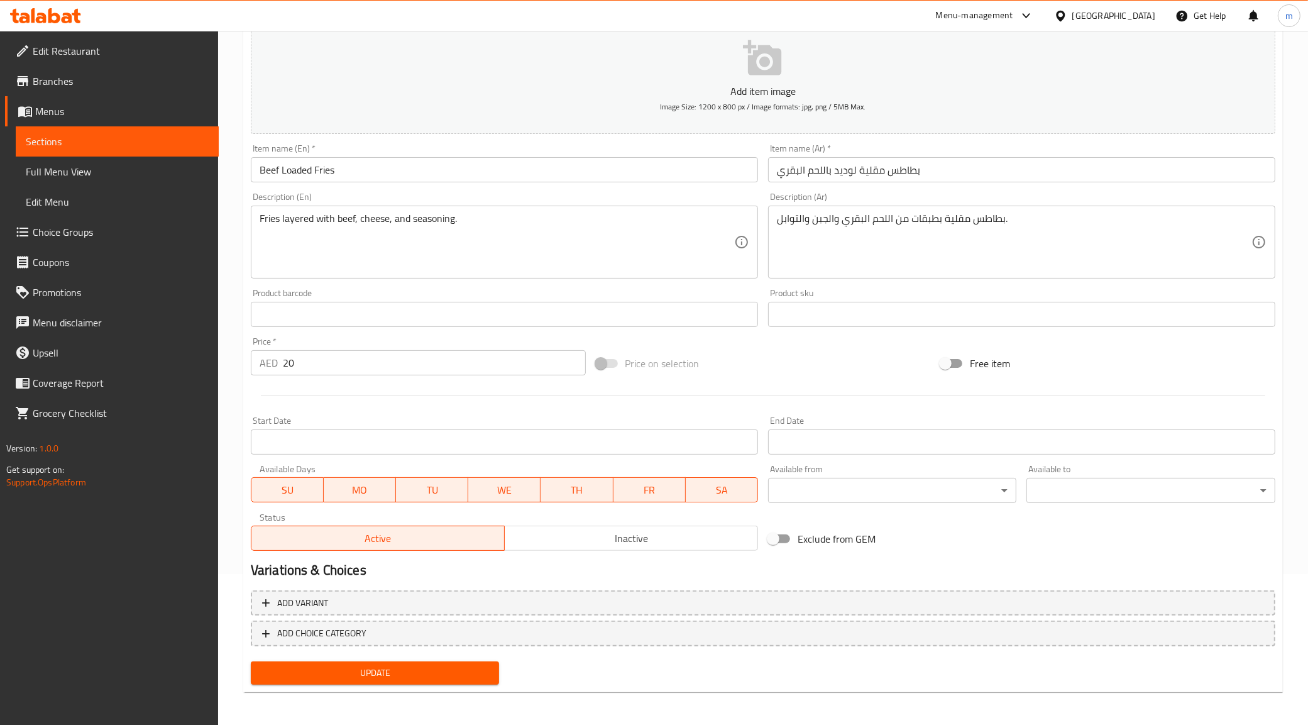
click at [79, 145] on span "Sections" at bounding box center [117, 141] width 183 height 15
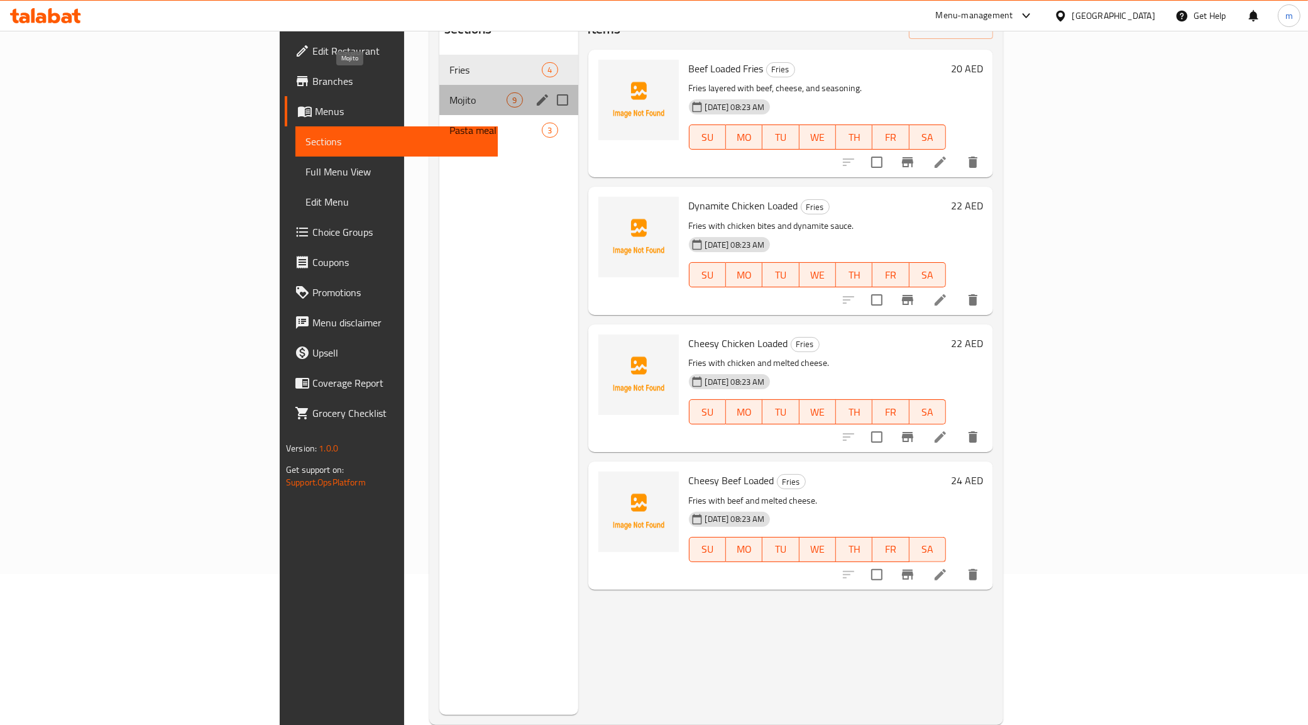
click at [449, 92] on span "Mojito" at bounding box center [477, 99] width 57 height 15
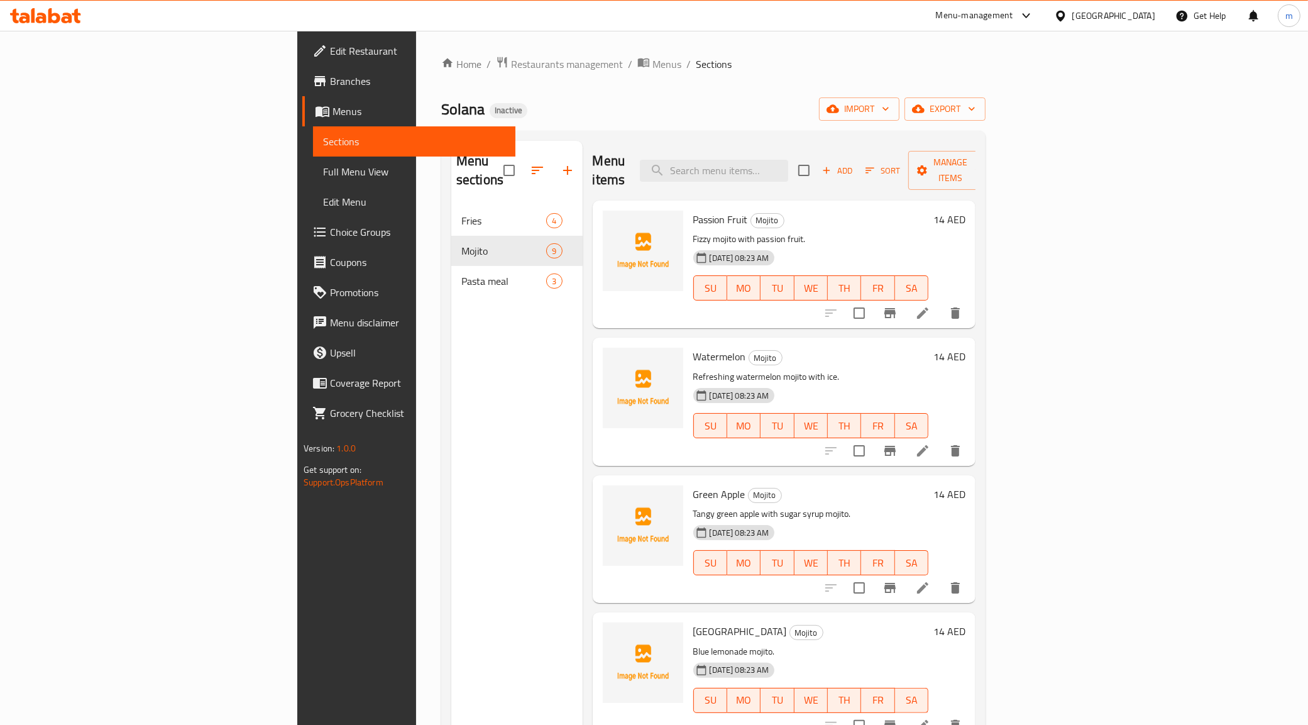
click at [930, 305] on icon at bounding box center [922, 312] width 15 height 15
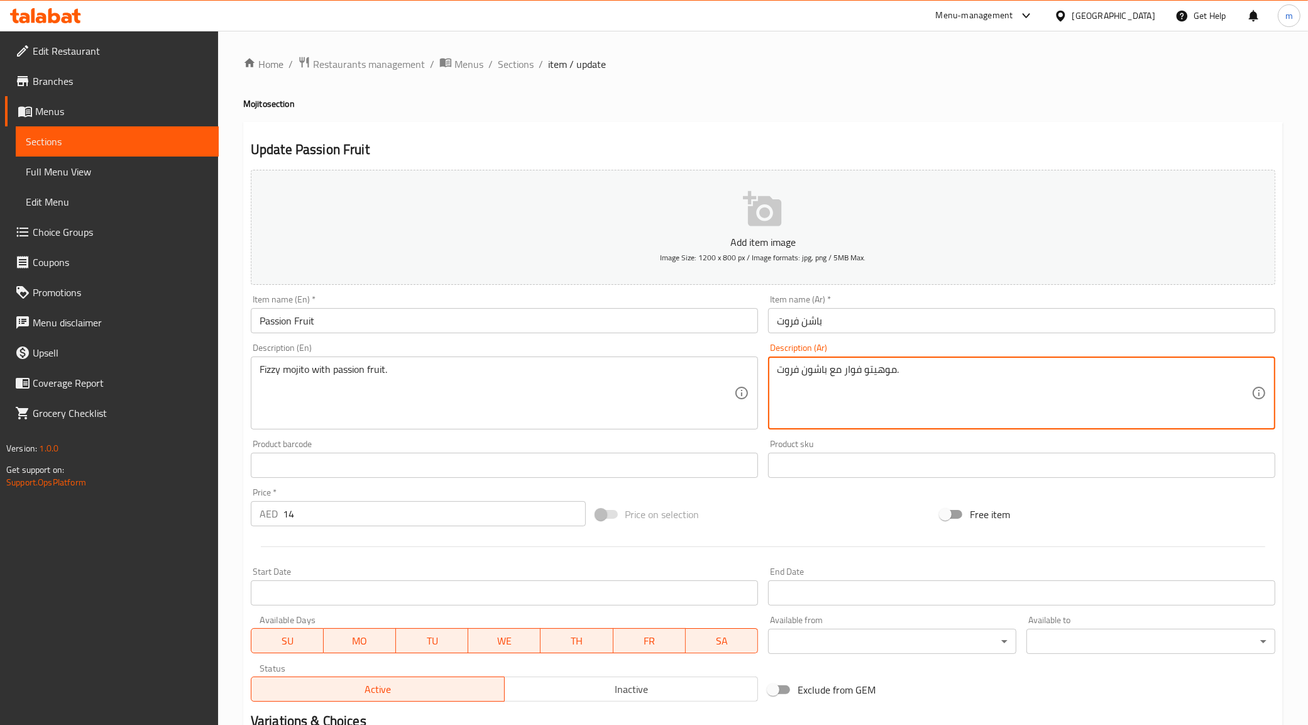
drag, startPoint x: 825, startPoint y: 375, endPoint x: 752, endPoint y: 379, distance: 72.4
click at [845, 358] on div "موهيتو فوار مع باشون فروت. Description (Ar)" at bounding box center [1021, 392] width 507 height 73
click at [834, 371] on textarea "موهيتو فوار مع باشون فروت." at bounding box center [1014, 393] width 475 height 60
drag, startPoint x: 827, startPoint y: 371, endPoint x: 757, endPoint y: 378, distance: 70.0
click at [757, 378] on div "Add item image Image Size: 1200 x 800 px / Image formats: jpg, png / 5MB Max. I…" at bounding box center [763, 436] width 1035 height 542
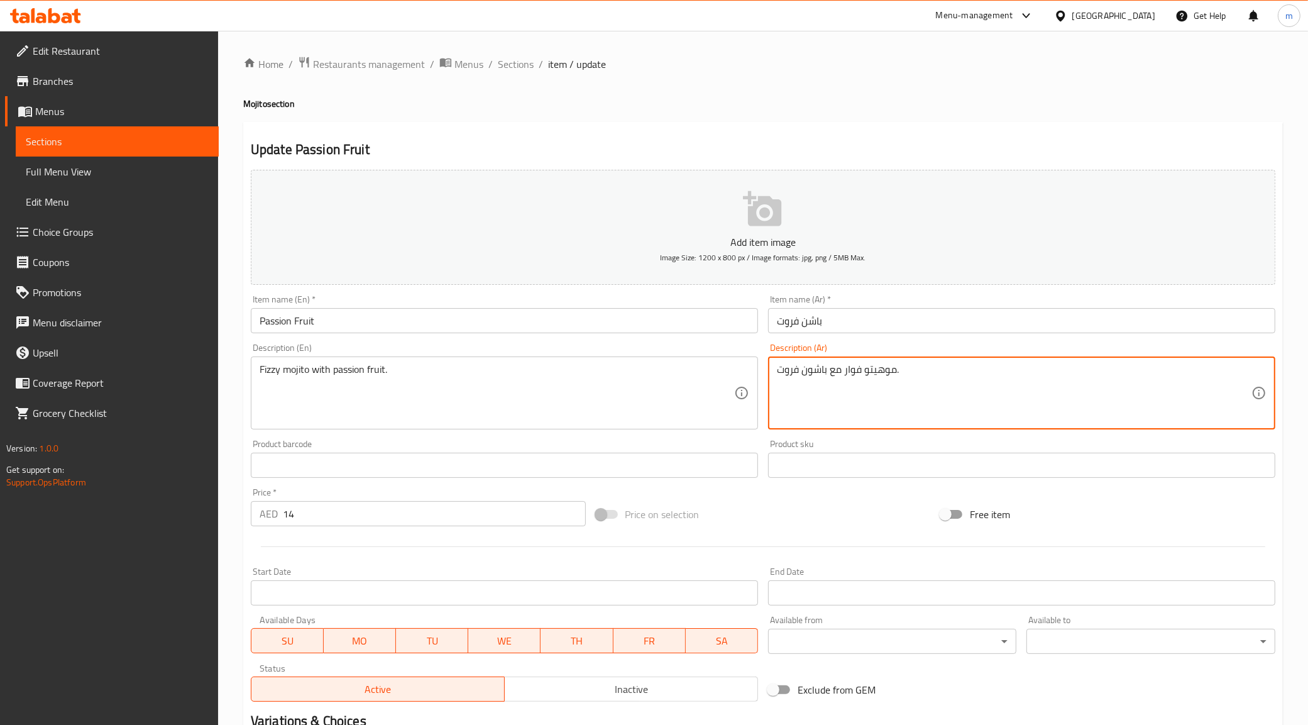
click at [790, 297] on div "Item name (Ar)   * باشن فروت Item name (Ar) *" at bounding box center [1021, 314] width 507 height 38
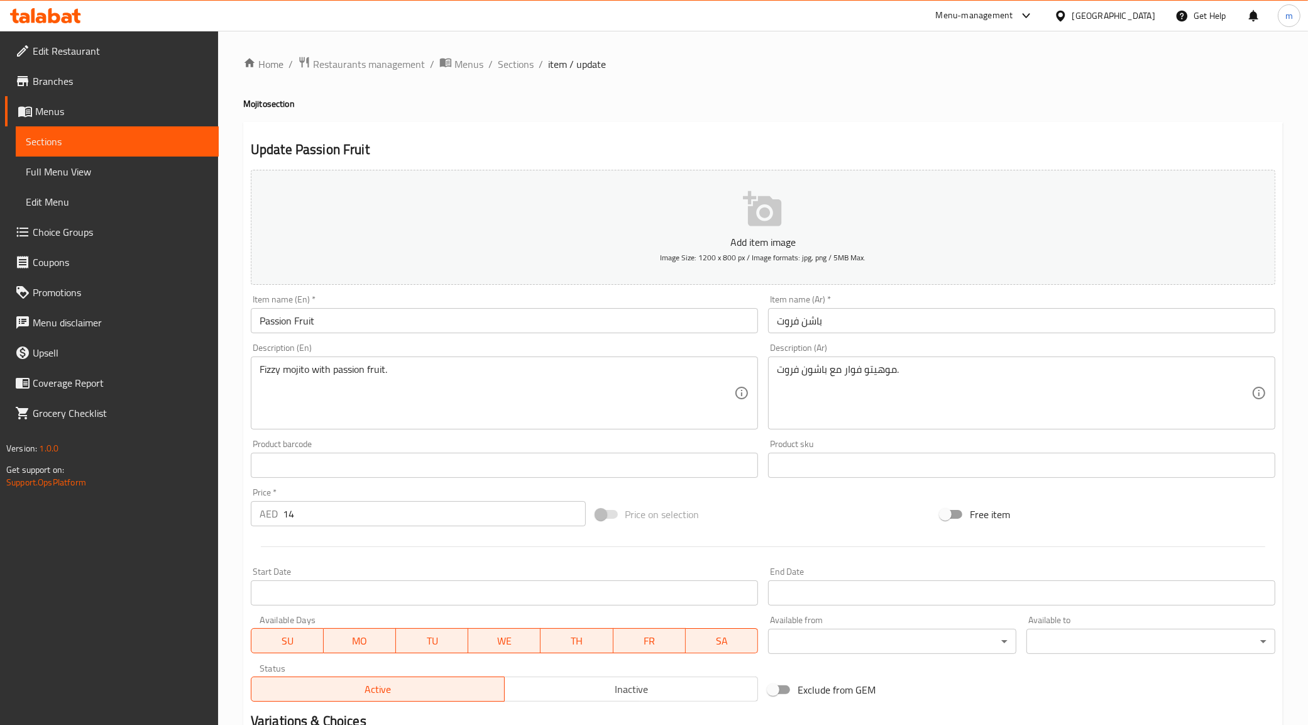
click at [797, 307] on div "Item name (Ar)   * باشن فروت Item name (Ar) *" at bounding box center [1021, 314] width 507 height 38
click at [802, 321] on input "باشن فروت" at bounding box center [1021, 320] width 507 height 25
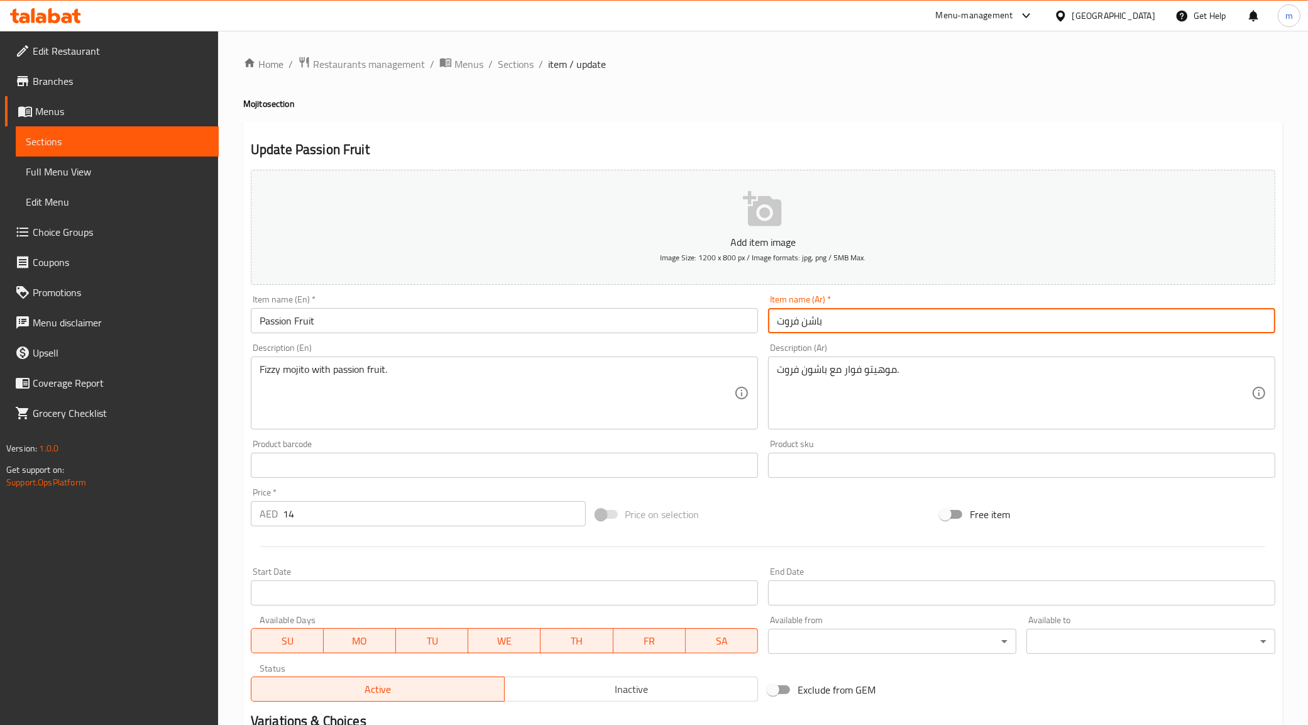
click at [802, 321] on input "باشن فروت" at bounding box center [1021, 320] width 507 height 25
paste input "text"
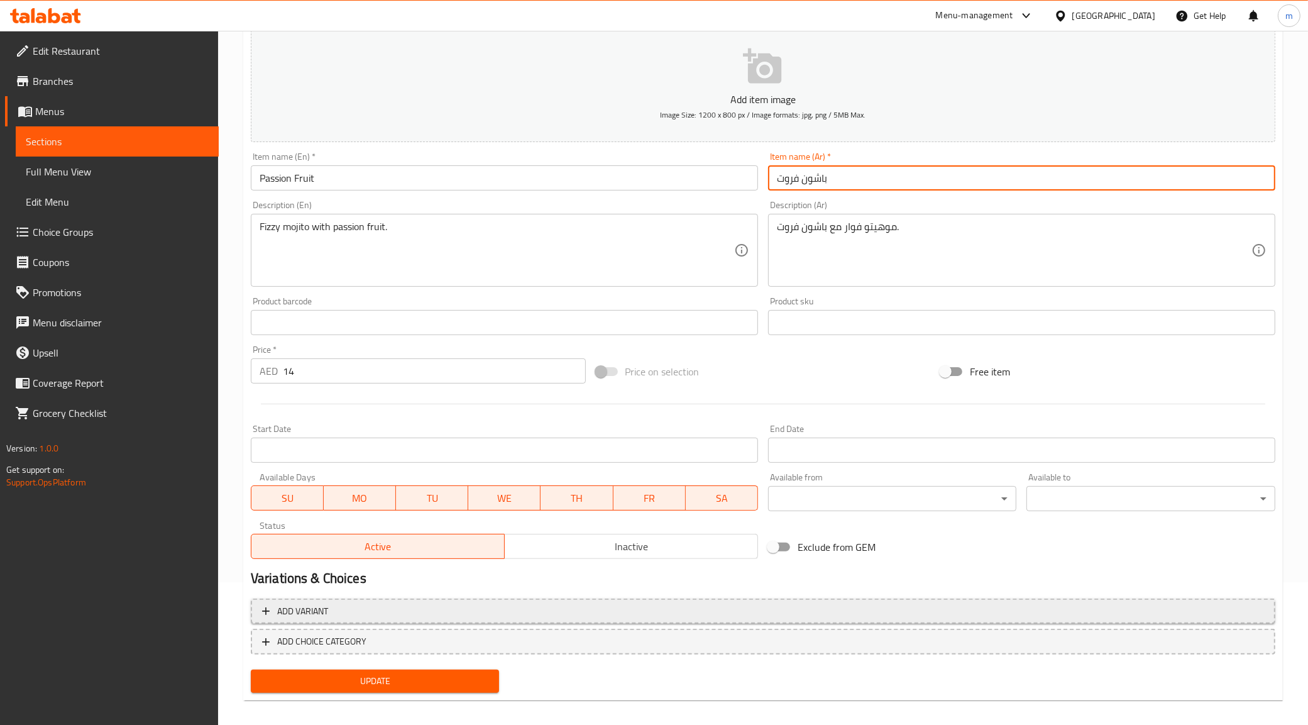
scroll to position [151, 0]
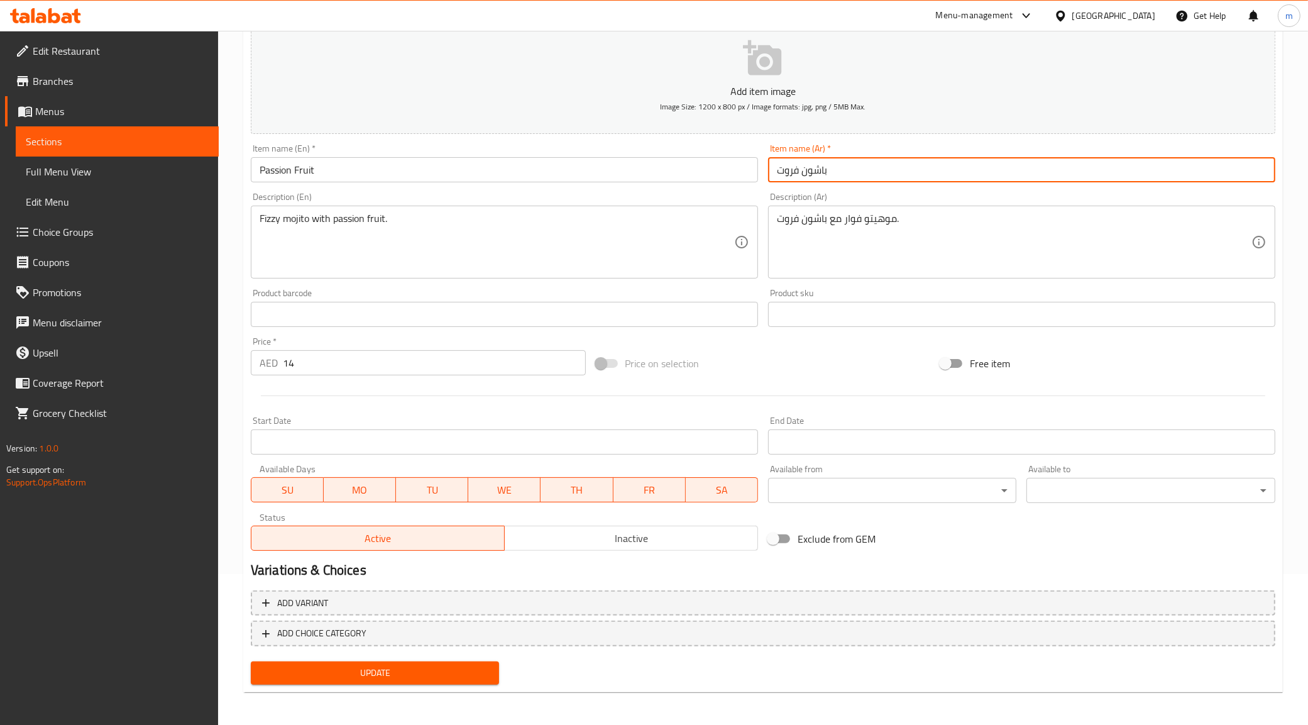
type input "باشون فروت"
click at [363, 661] on button "Update" at bounding box center [375, 672] width 249 height 23
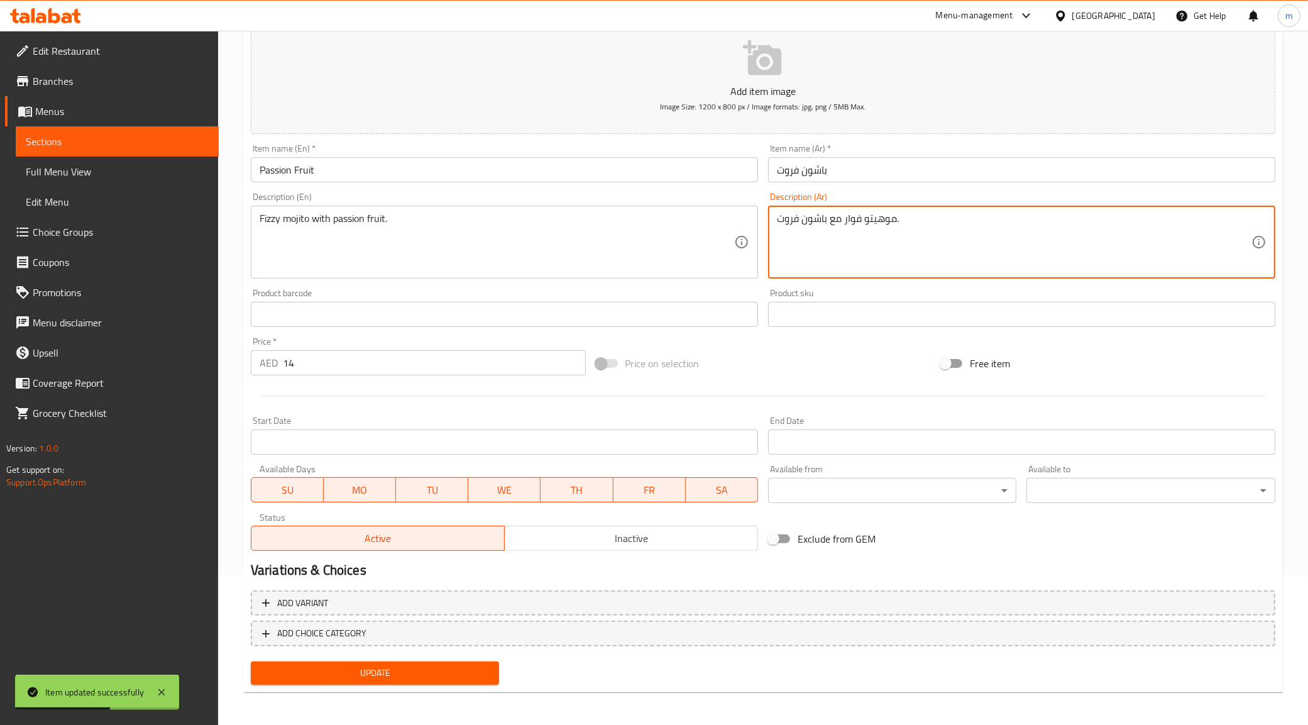
drag, startPoint x: 843, startPoint y: 217, endPoint x: 861, endPoint y: 223, distance: 19.1
type textarea "موهيتو فيزي مع باشون فروت."
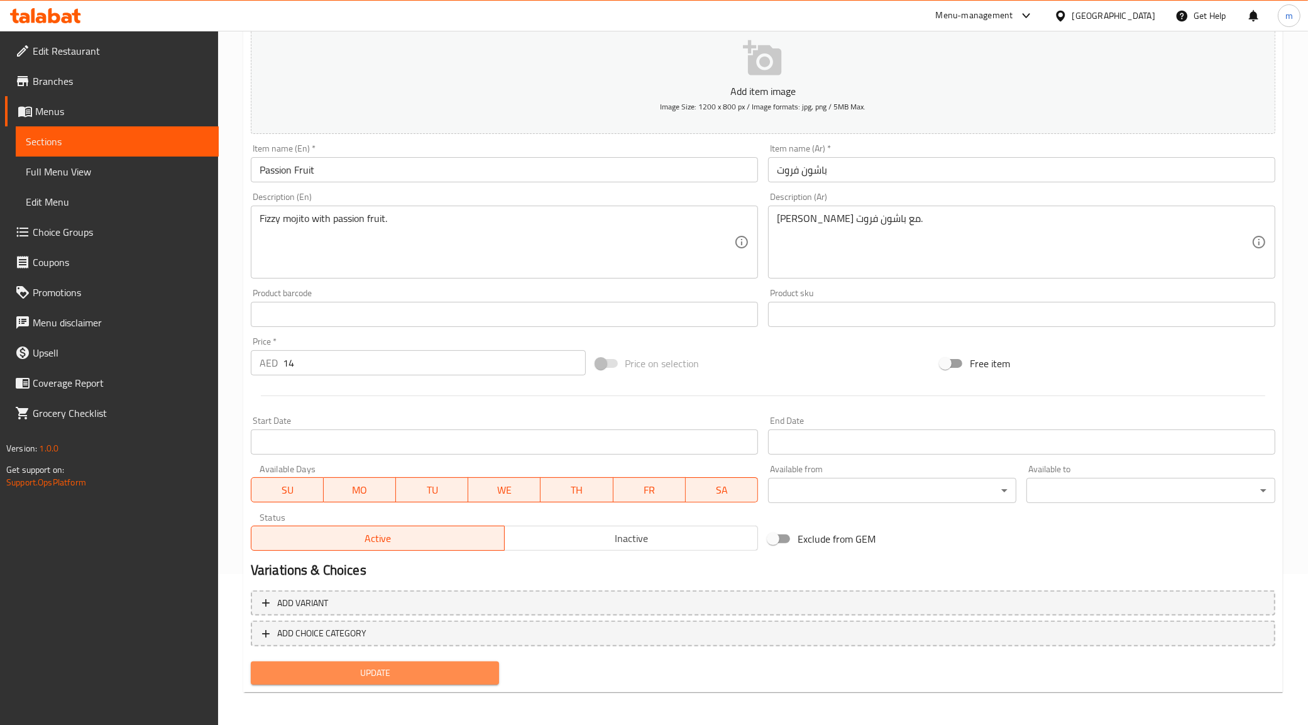
click at [426, 666] on span "Update" at bounding box center [375, 673] width 229 height 16
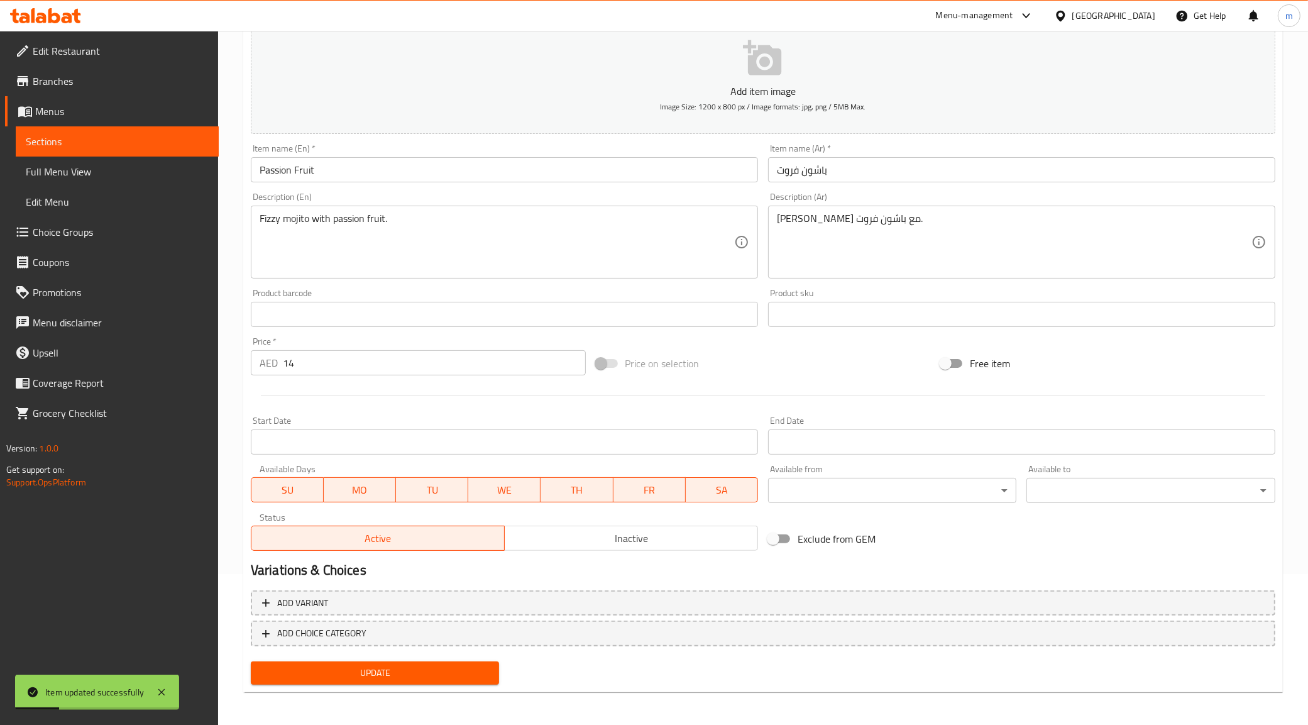
click at [99, 148] on span "Sections" at bounding box center [117, 141] width 183 height 15
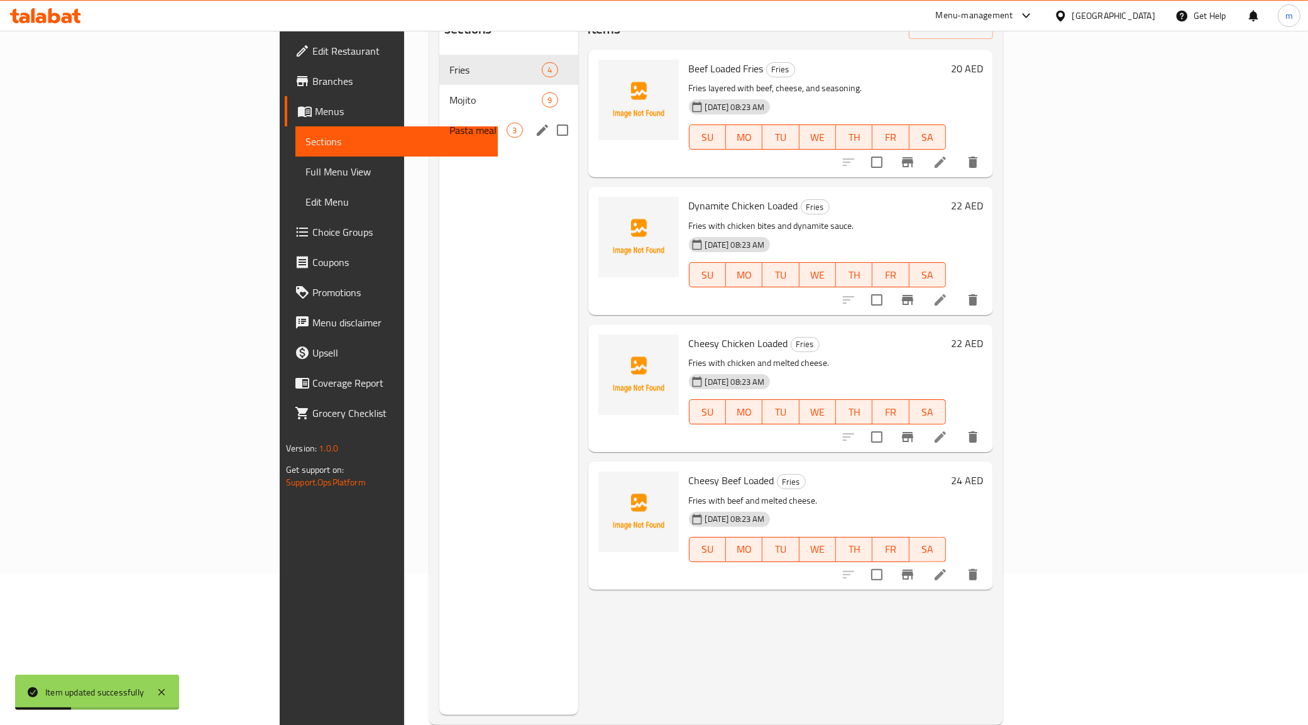
click at [449, 92] on span "Mojito" at bounding box center [495, 99] width 92 height 15
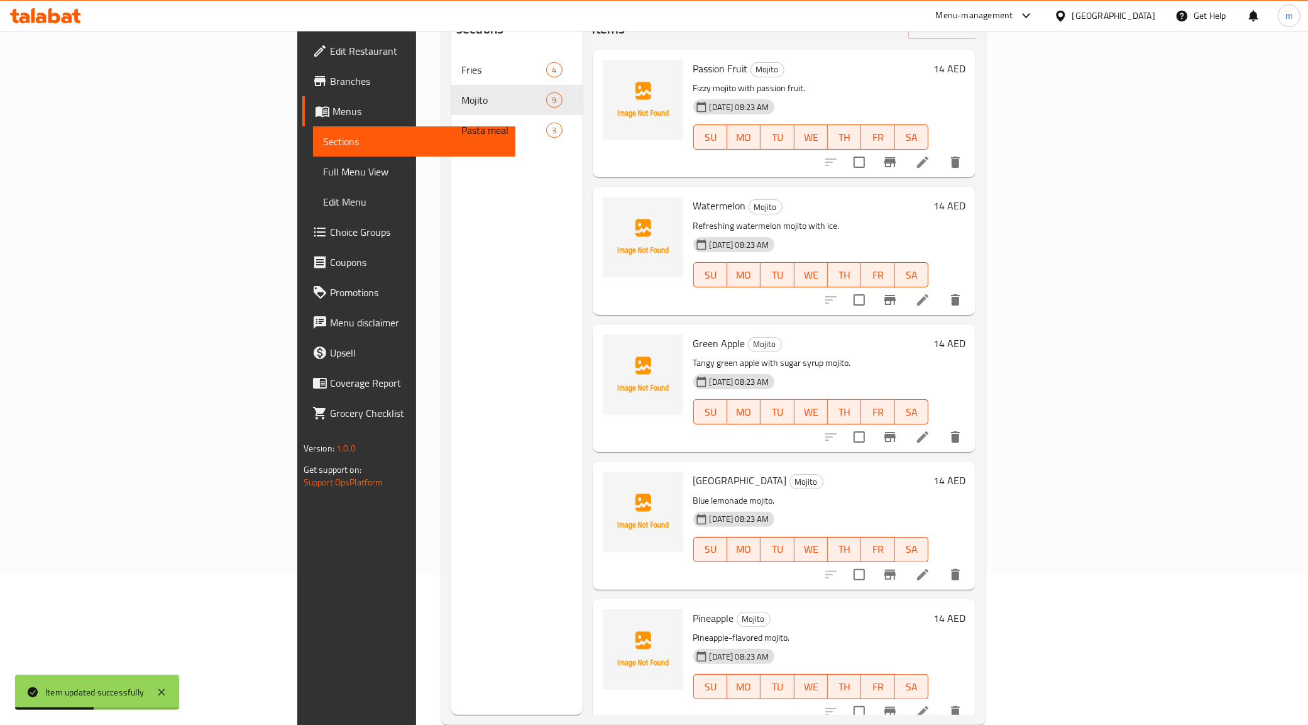
click at [930, 429] on icon at bounding box center [922, 436] width 15 height 15
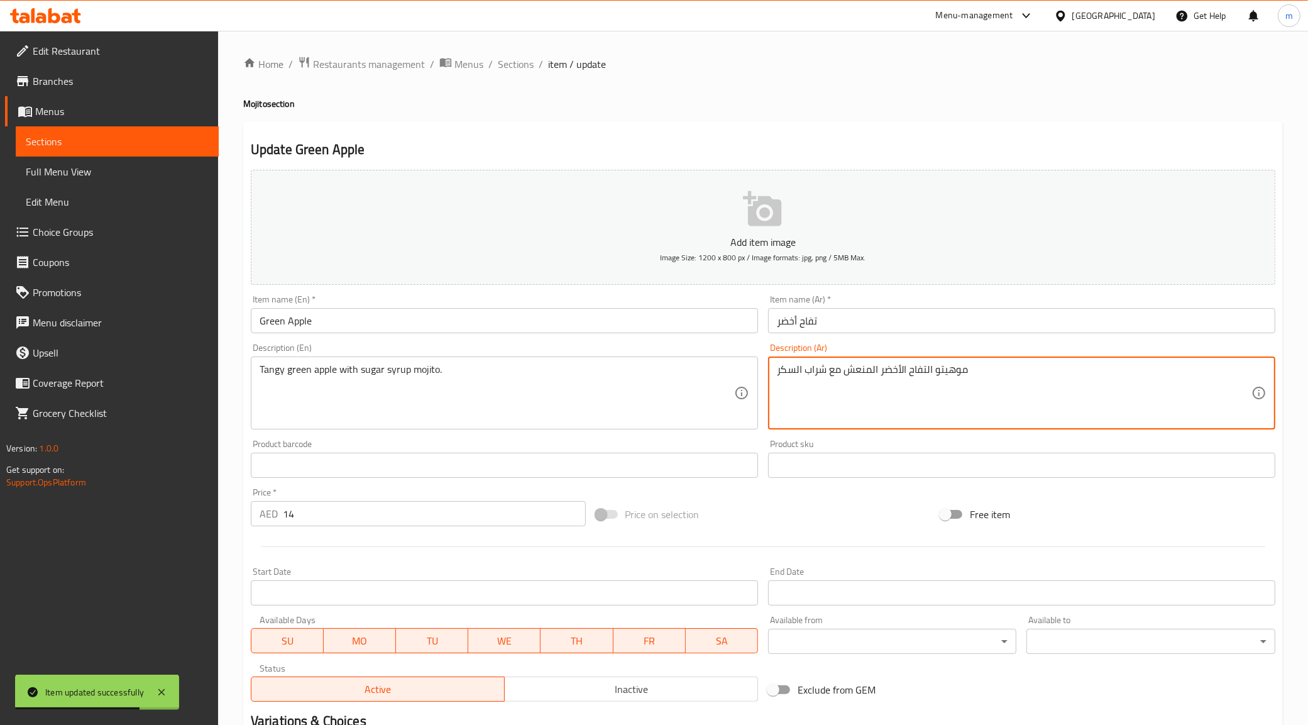
drag, startPoint x: 926, startPoint y: 366, endPoint x: 996, endPoint y: 373, distance: 70.7
click at [896, 368] on textarea "تفاح الأخضر المنعش مع شراب السكر" at bounding box center [1014, 393] width 475 height 60
click at [872, 371] on textarea "تفاح أخضر المنعش مع شراب السكر" at bounding box center [1014, 393] width 475 height 60
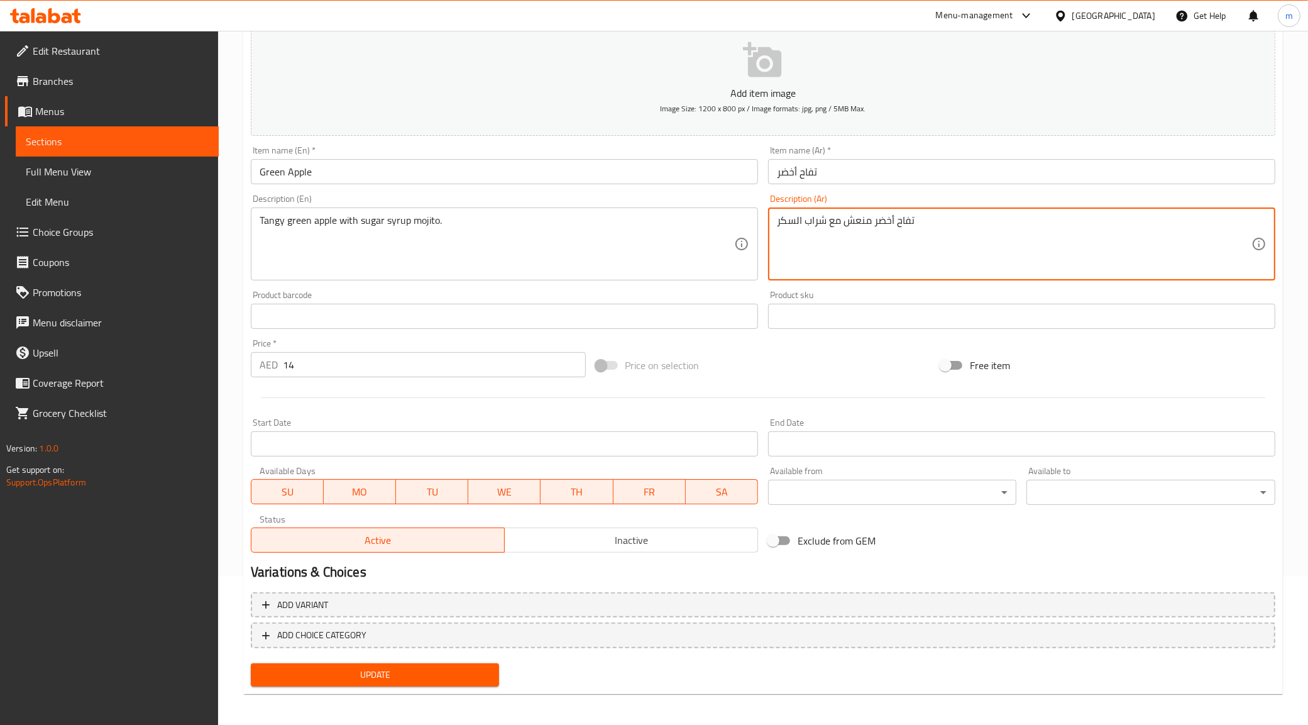
scroll to position [151, 0]
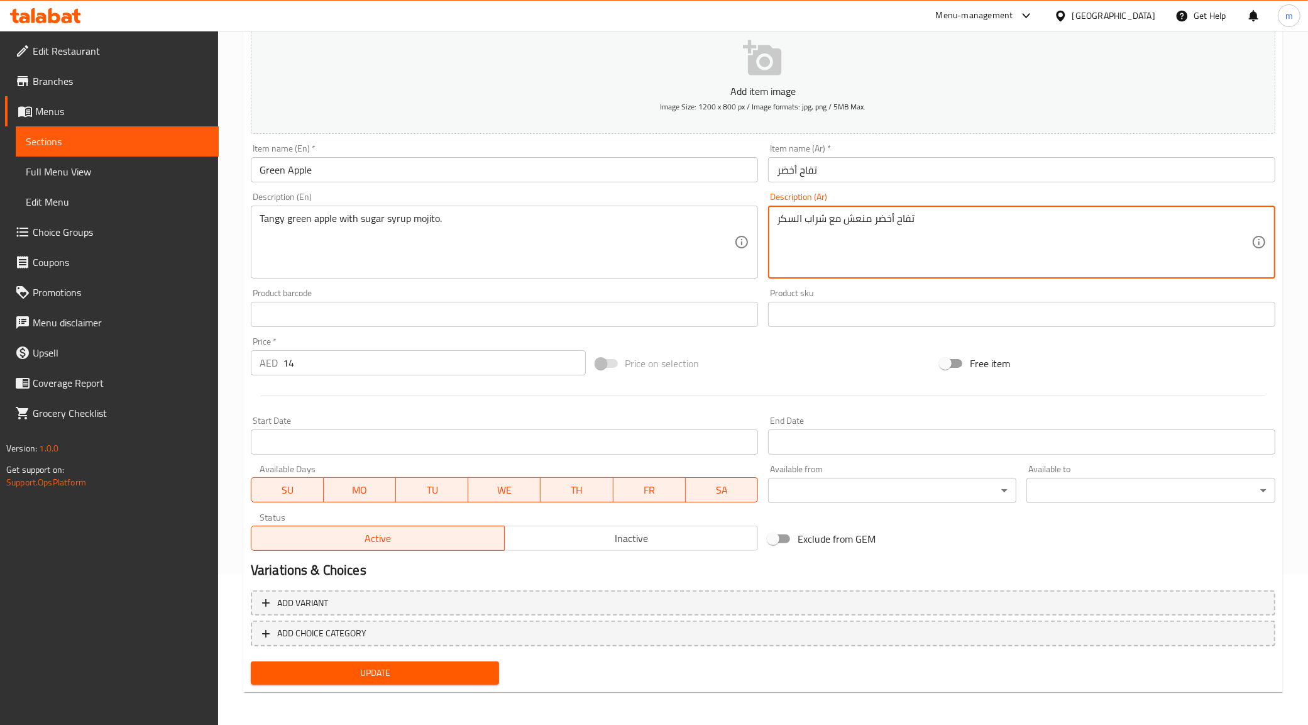
click at [954, 233] on textarea "تفاح أخضر منعش مع شراب السكر" at bounding box center [1014, 242] width 475 height 60
type textarea "تفاح أخضر منعش مع شراب السكر"
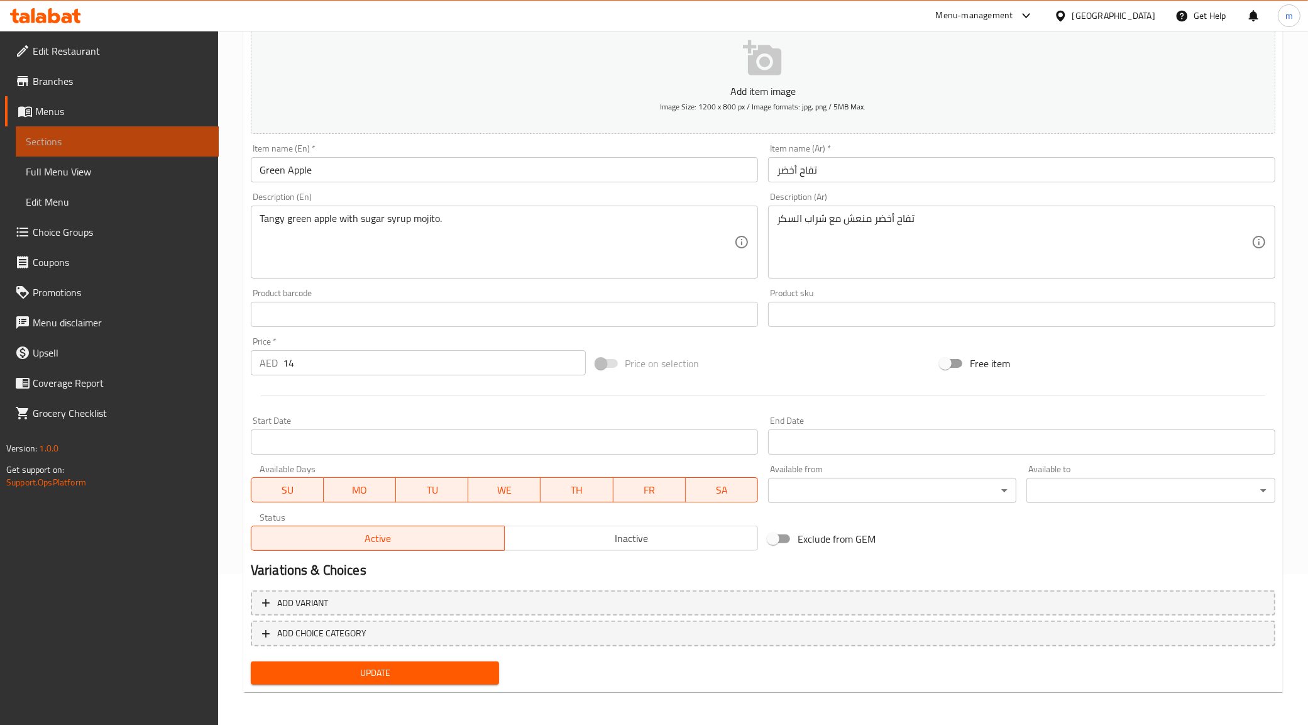
click at [68, 145] on span "Sections" at bounding box center [117, 141] width 183 height 15
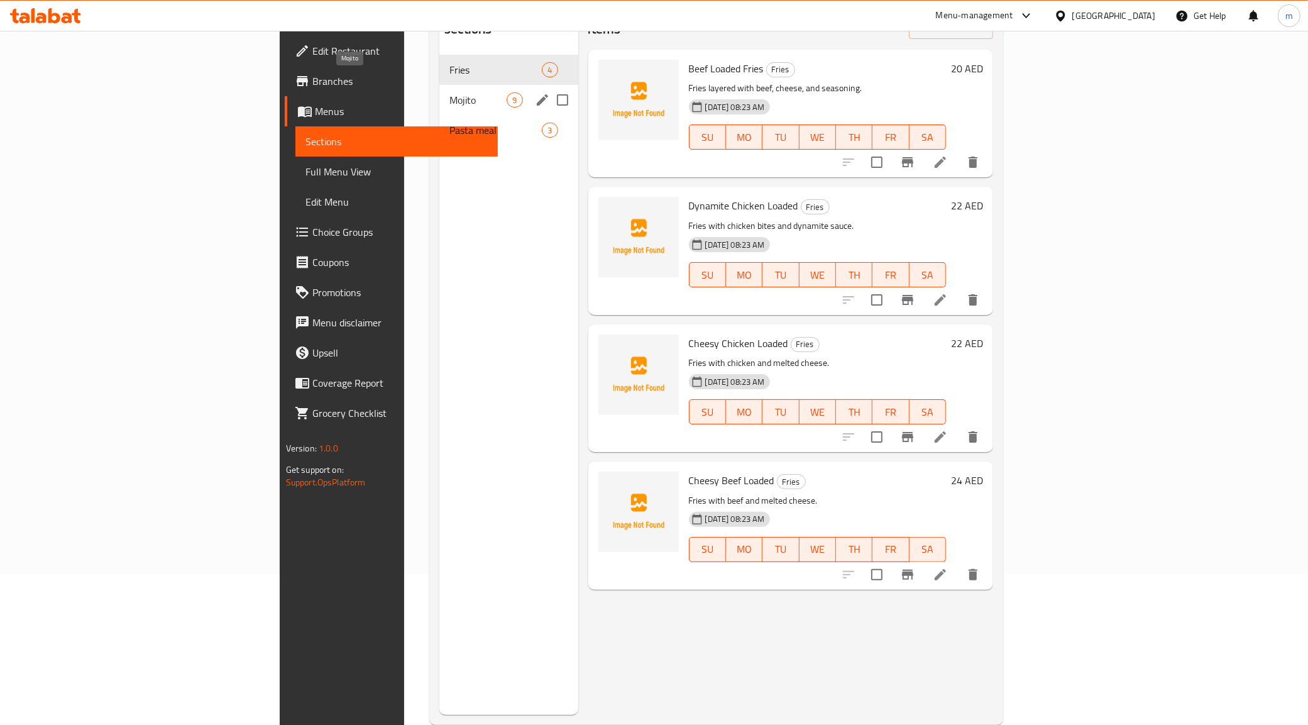
click at [449, 92] on span "Mojito" at bounding box center [477, 99] width 57 height 15
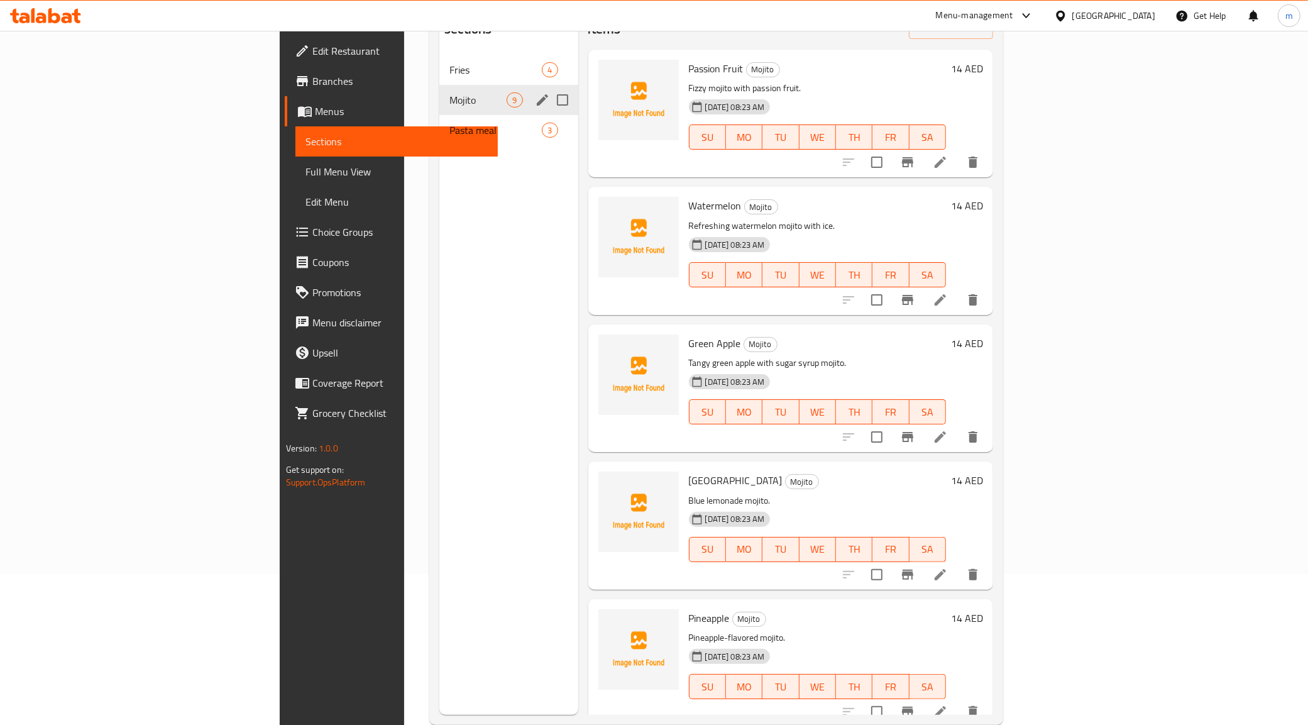
click at [449, 123] on span "Pasta meal" at bounding box center [495, 130] width 92 height 15
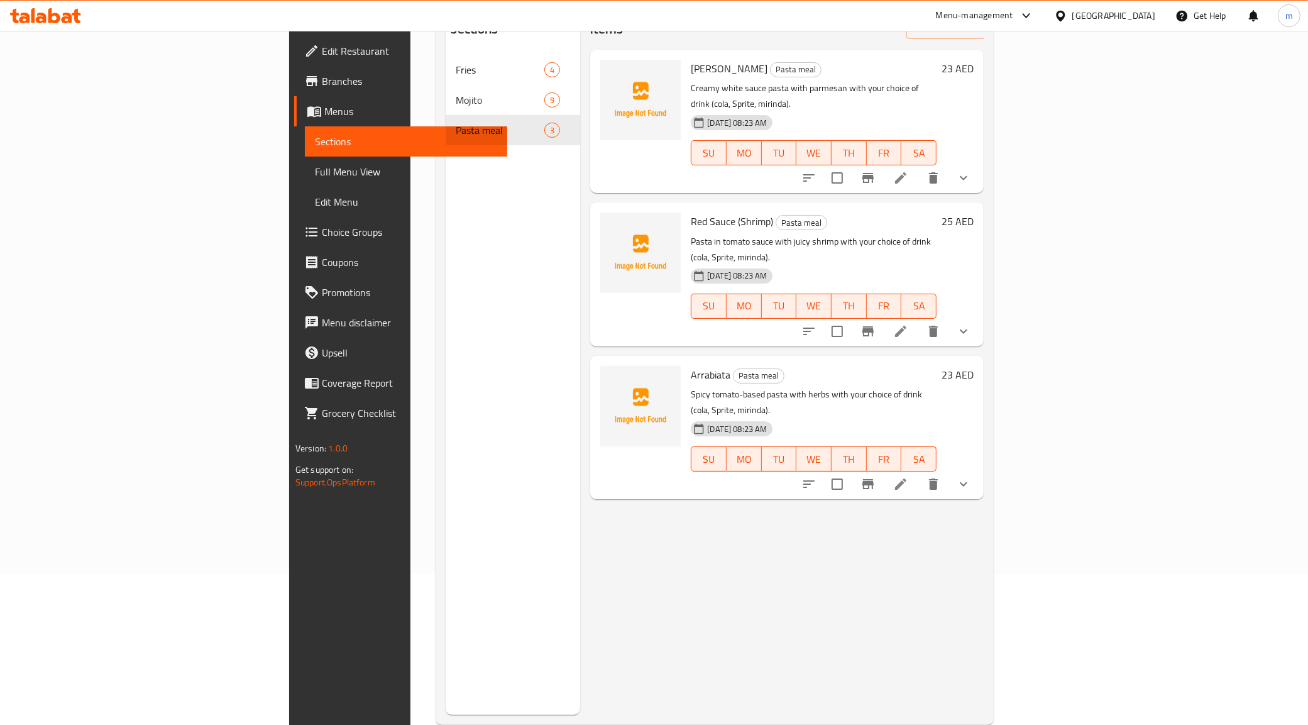
click at [918, 320] on li at bounding box center [900, 331] width 35 height 23
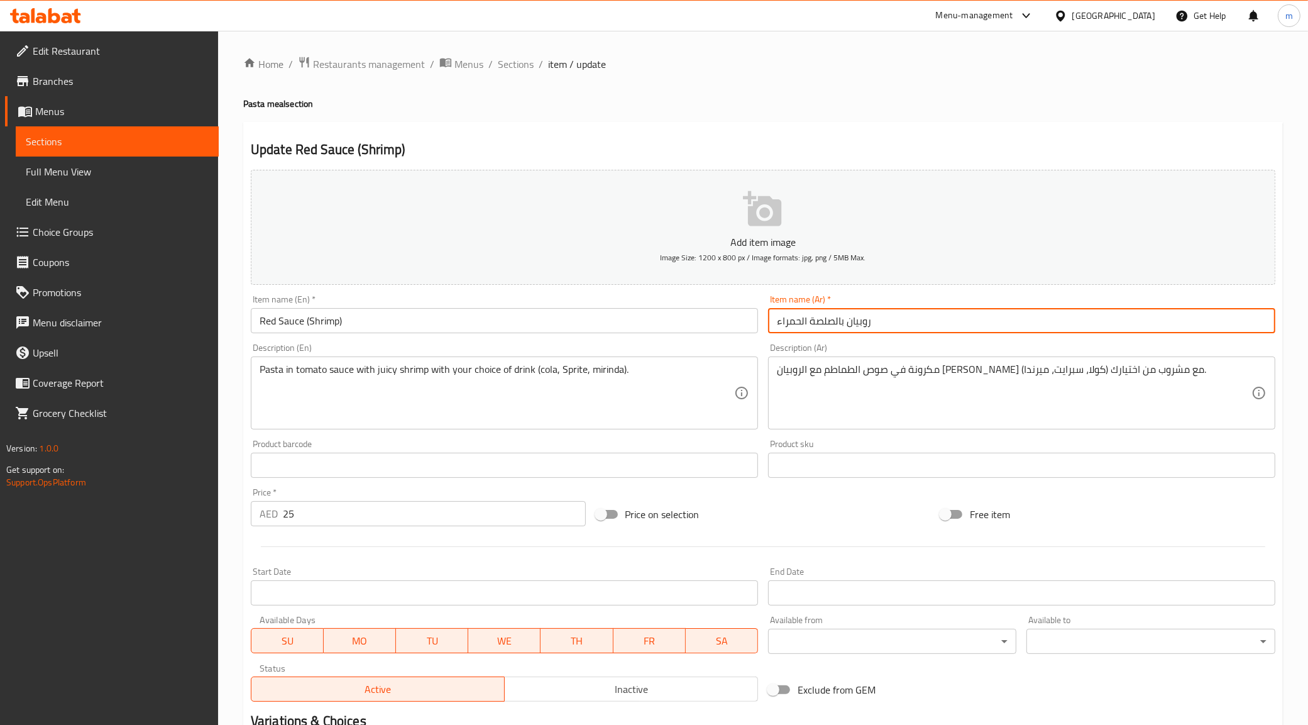
drag, startPoint x: 812, startPoint y: 324, endPoint x: 836, endPoint y: 335, distance: 26.4
click at [836, 335] on div "Item name (Ar)   * روبيان بالصلصة الحمراء Item name (Ar) *" at bounding box center [1021, 314] width 517 height 48
click at [784, 319] on input "روبيان بالصوص الحمراء" at bounding box center [1021, 320] width 507 height 25
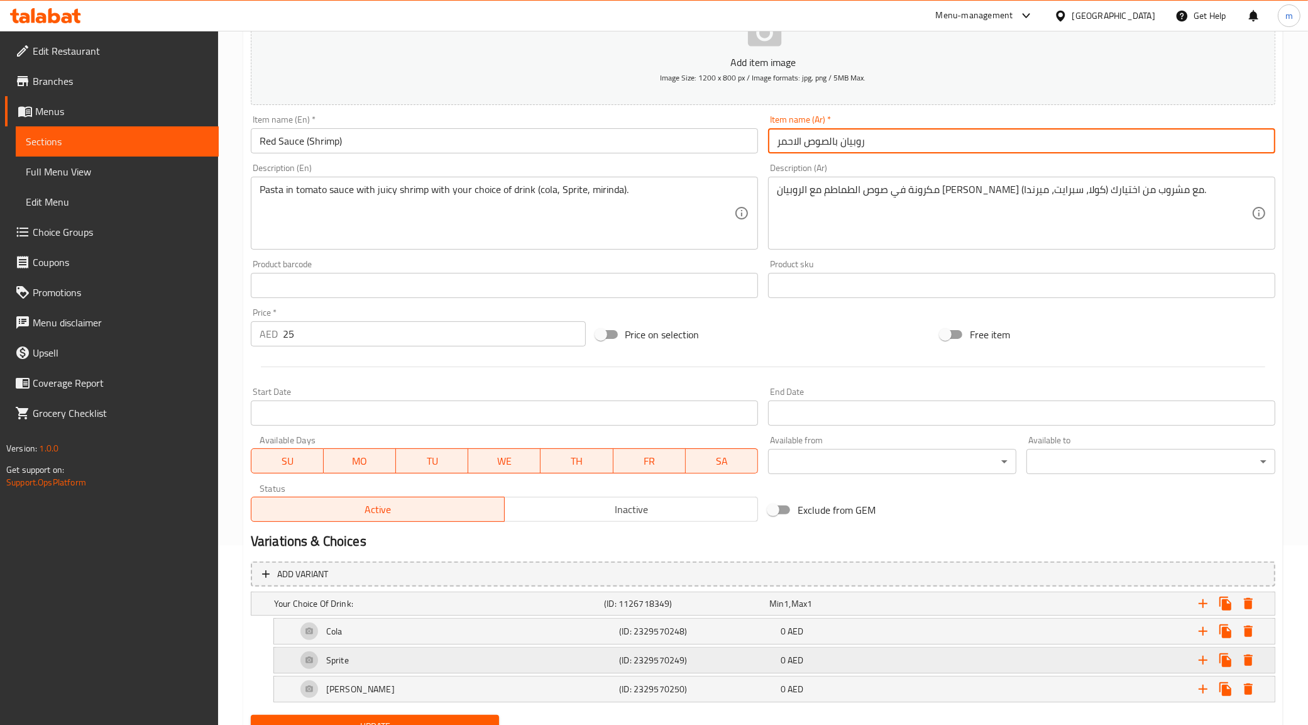
scroll to position [236, 0]
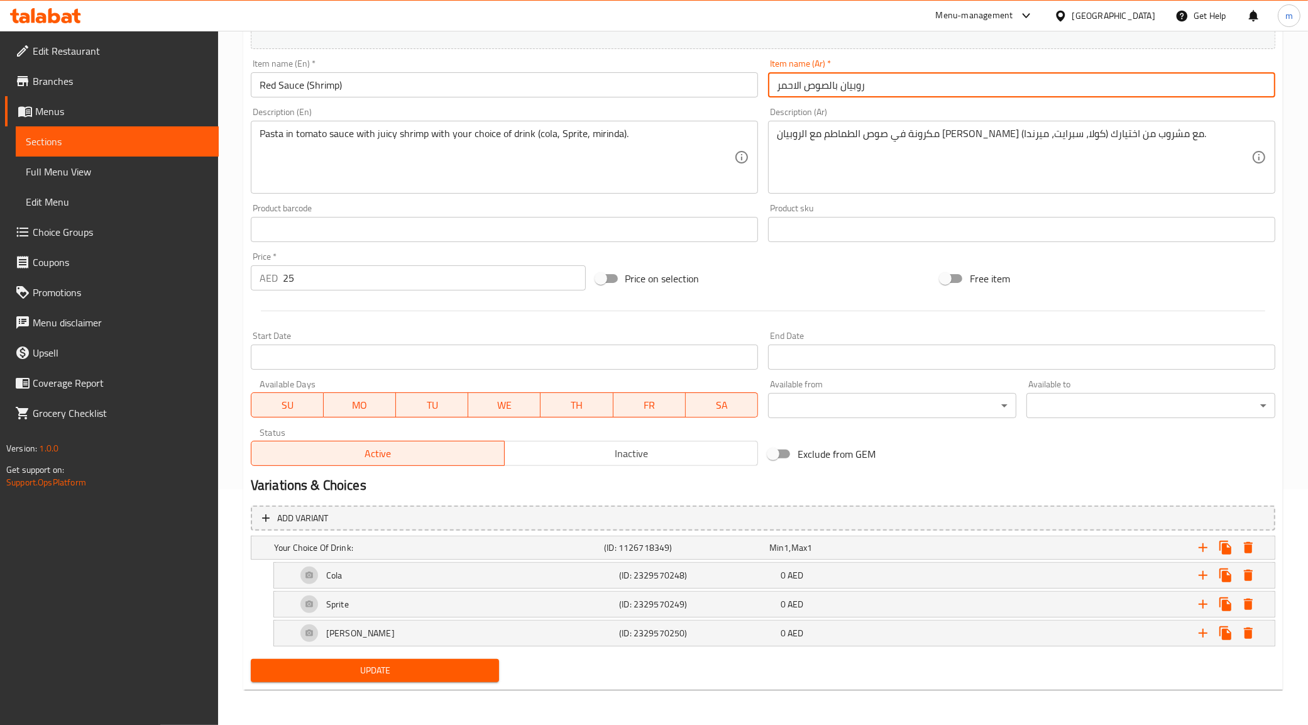
type input "روبيان بالصوص الاحمر"
click at [385, 661] on button "Update" at bounding box center [375, 670] width 249 height 23
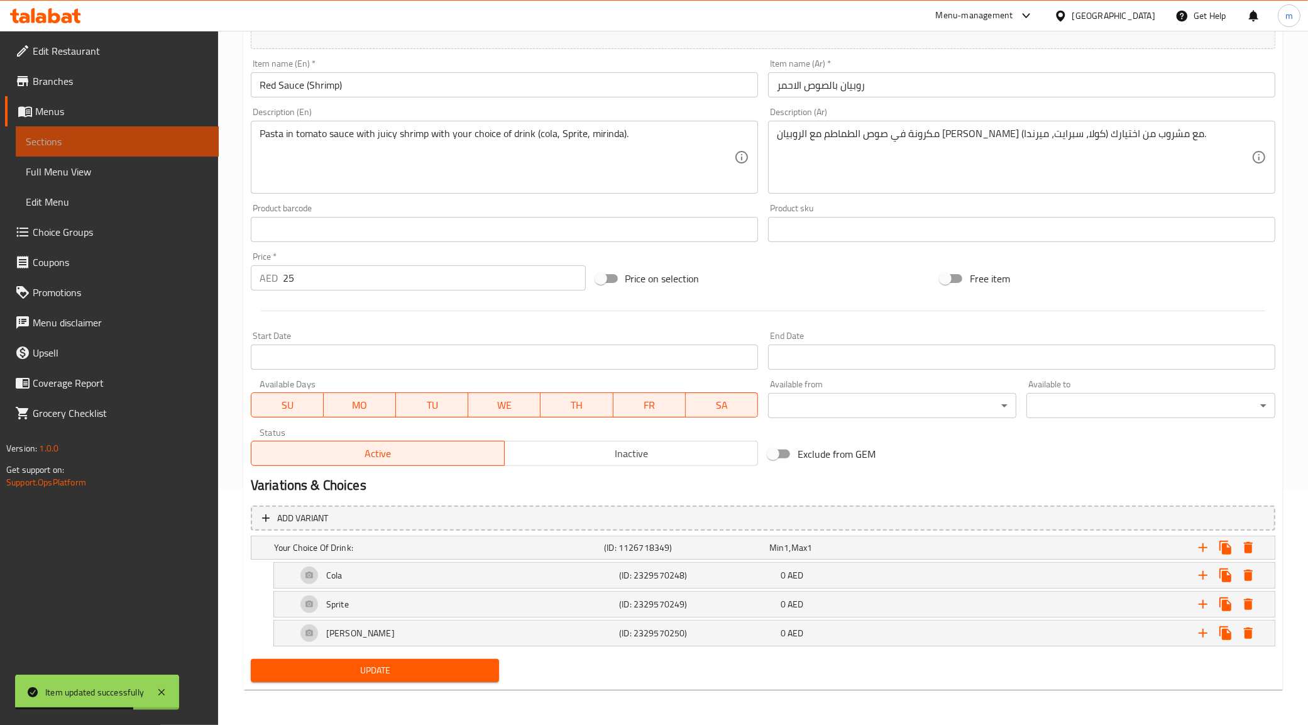
click at [46, 141] on span "Sections" at bounding box center [117, 141] width 183 height 15
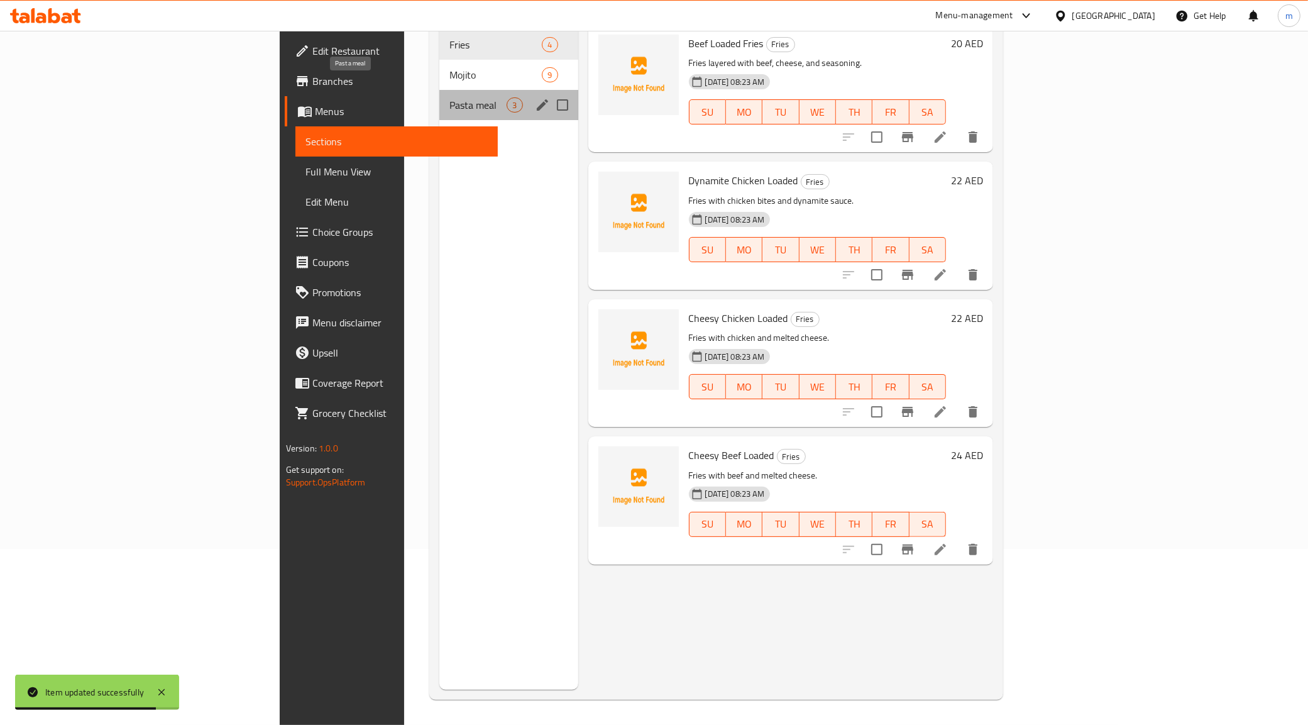
click at [449, 97] on span "Pasta meal" at bounding box center [477, 104] width 57 height 15
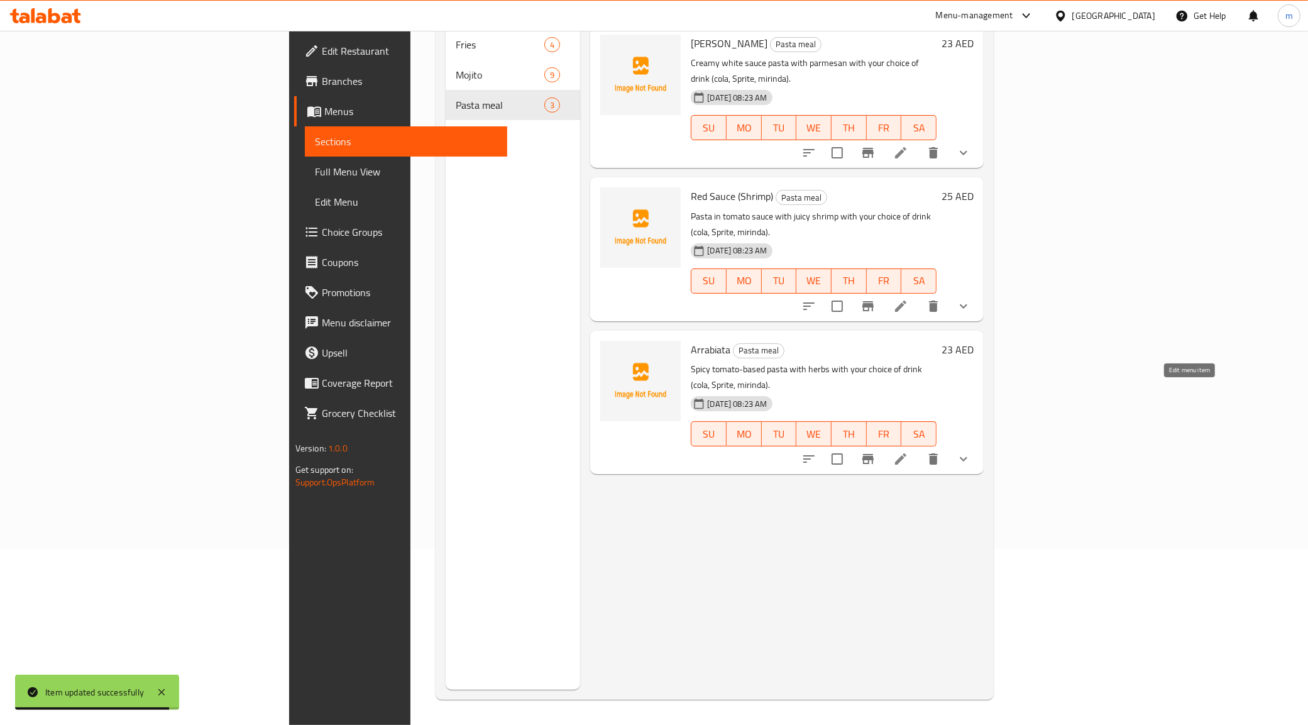
click at [918, 448] on li at bounding box center [900, 459] width 35 height 23
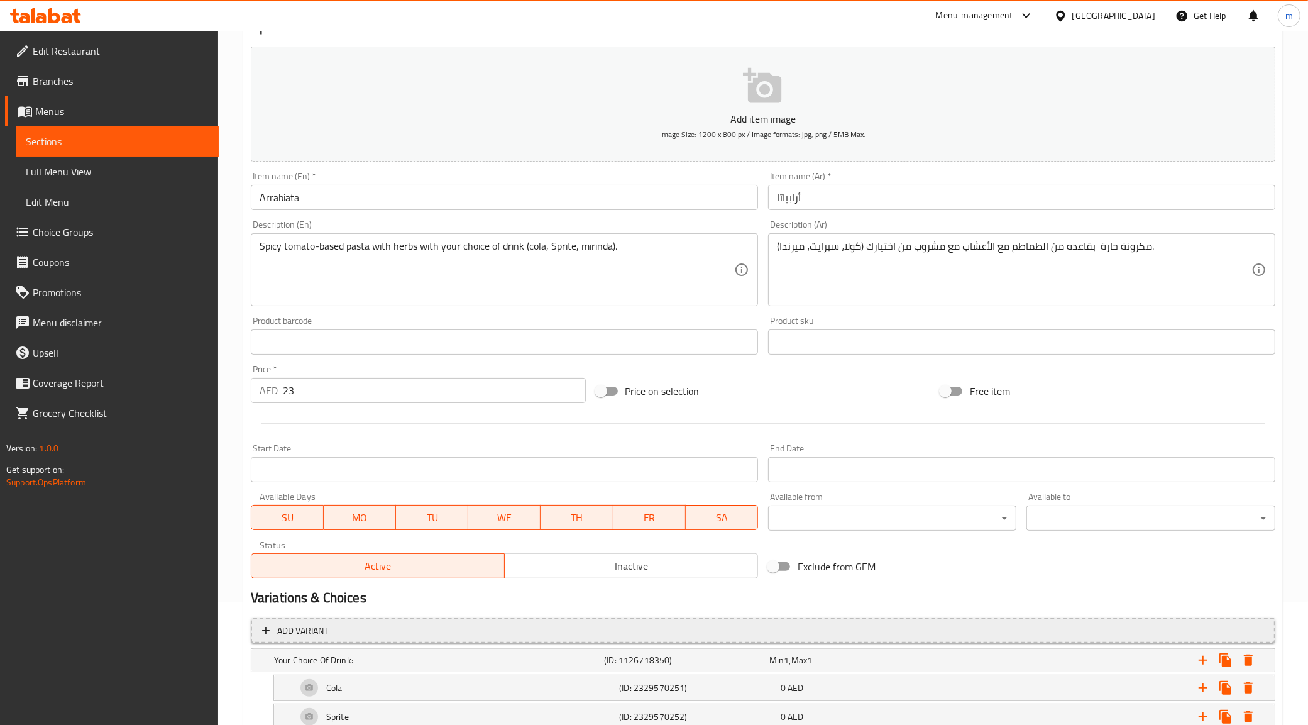
scroll to position [236, 0]
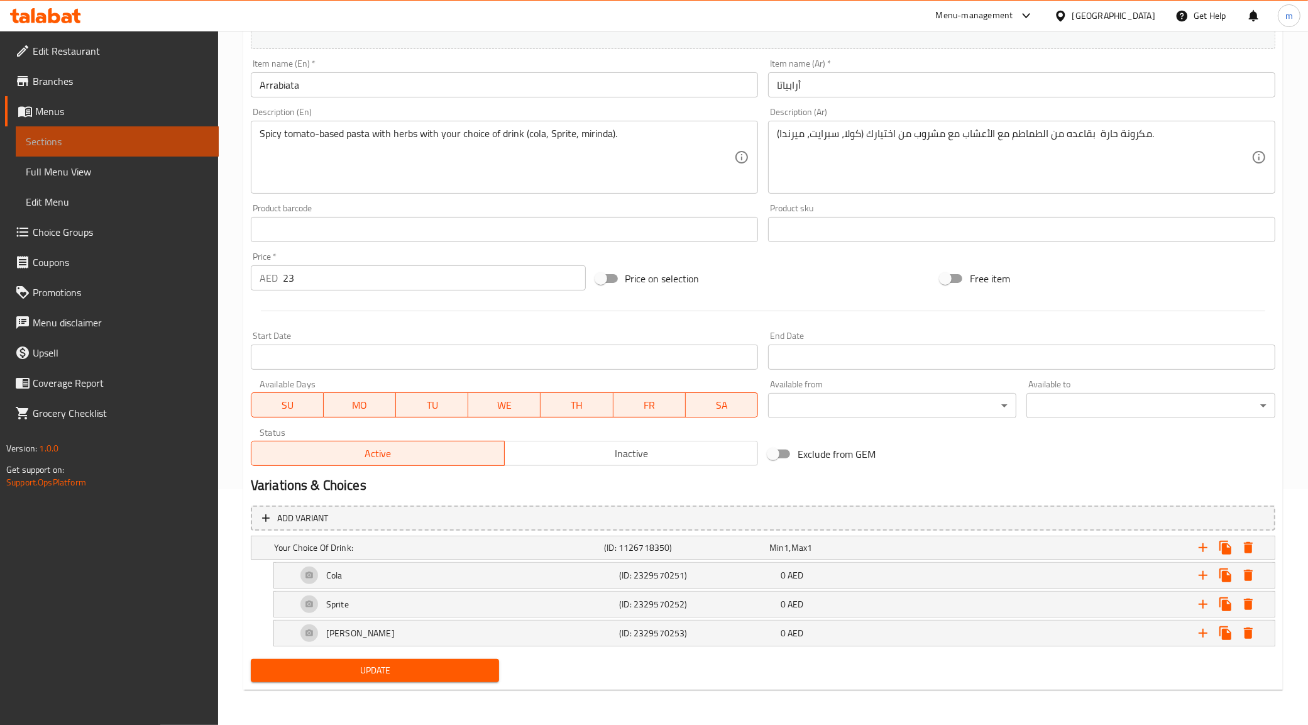
click at [74, 139] on span "Sections" at bounding box center [117, 141] width 183 height 15
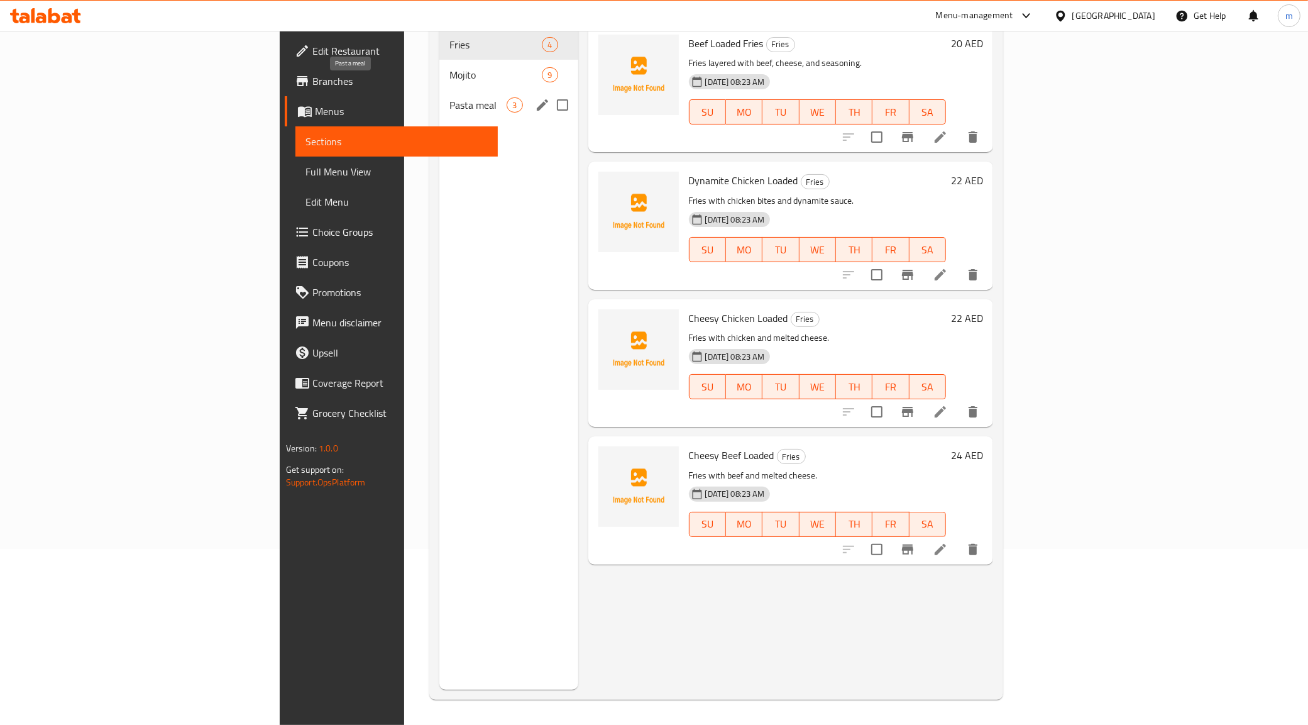
click at [449, 97] on span "Pasta meal" at bounding box center [477, 104] width 57 height 15
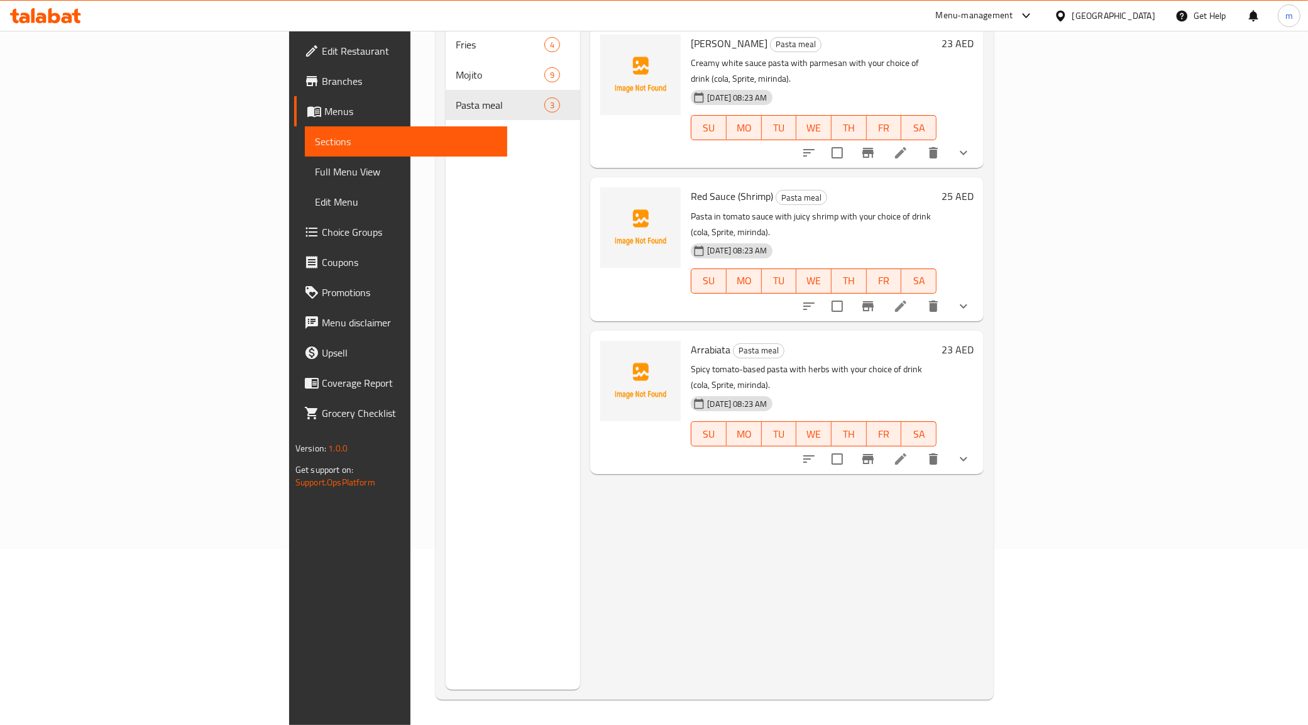
click at [979, 291] on div at bounding box center [886, 306] width 185 height 30
click at [908, 299] on icon at bounding box center [900, 306] width 15 height 15
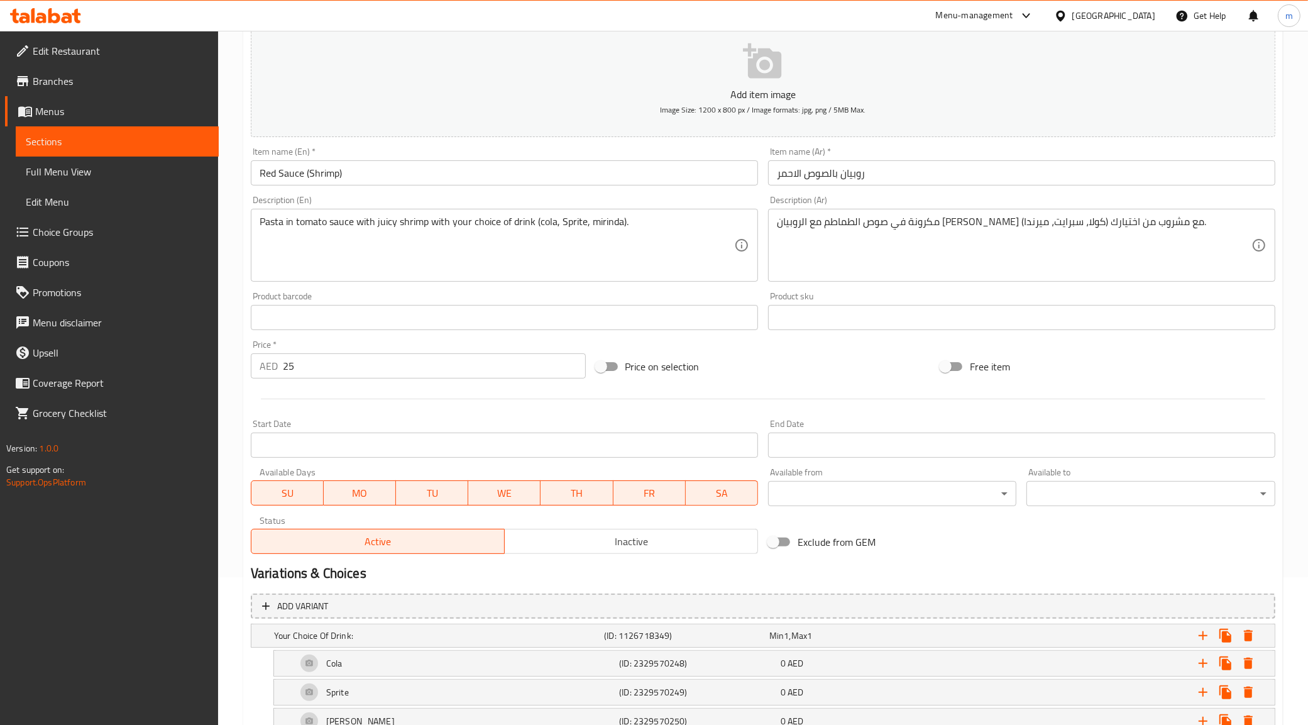
scroll to position [236, 0]
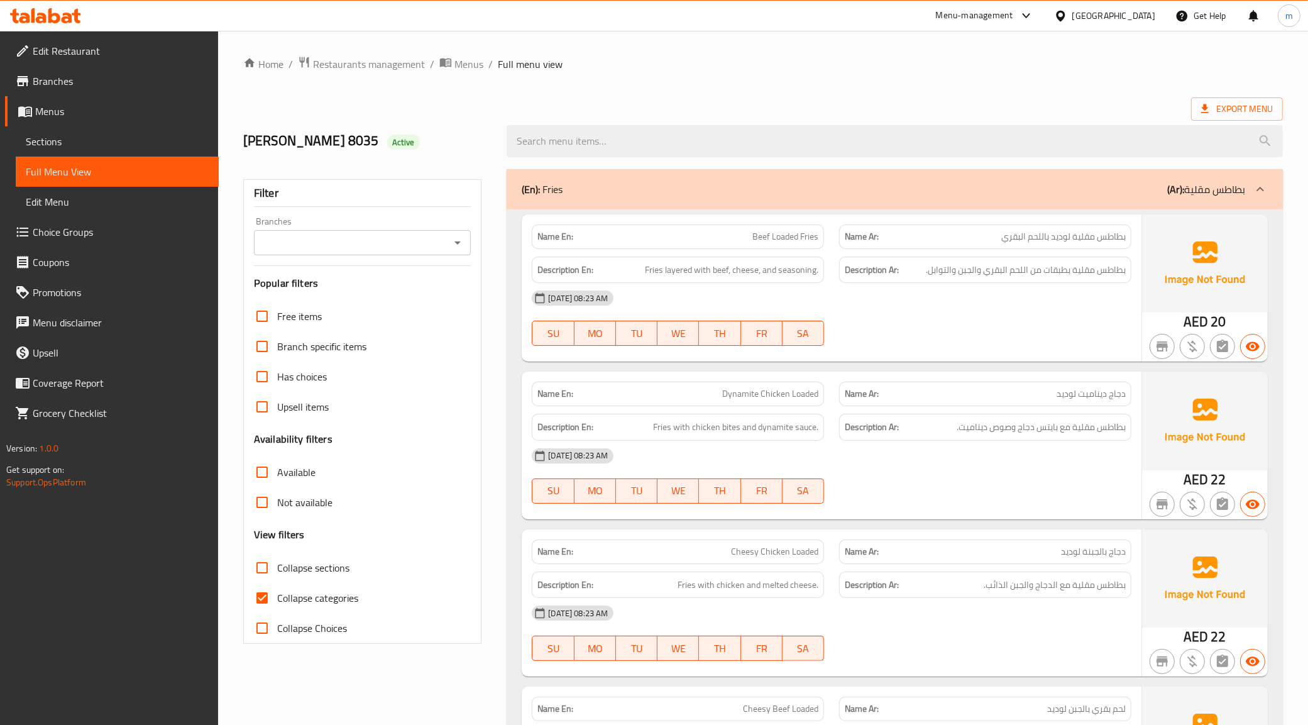
click at [265, 595] on input "Collapse categories" at bounding box center [262, 598] width 30 height 30
checkbox input "false"
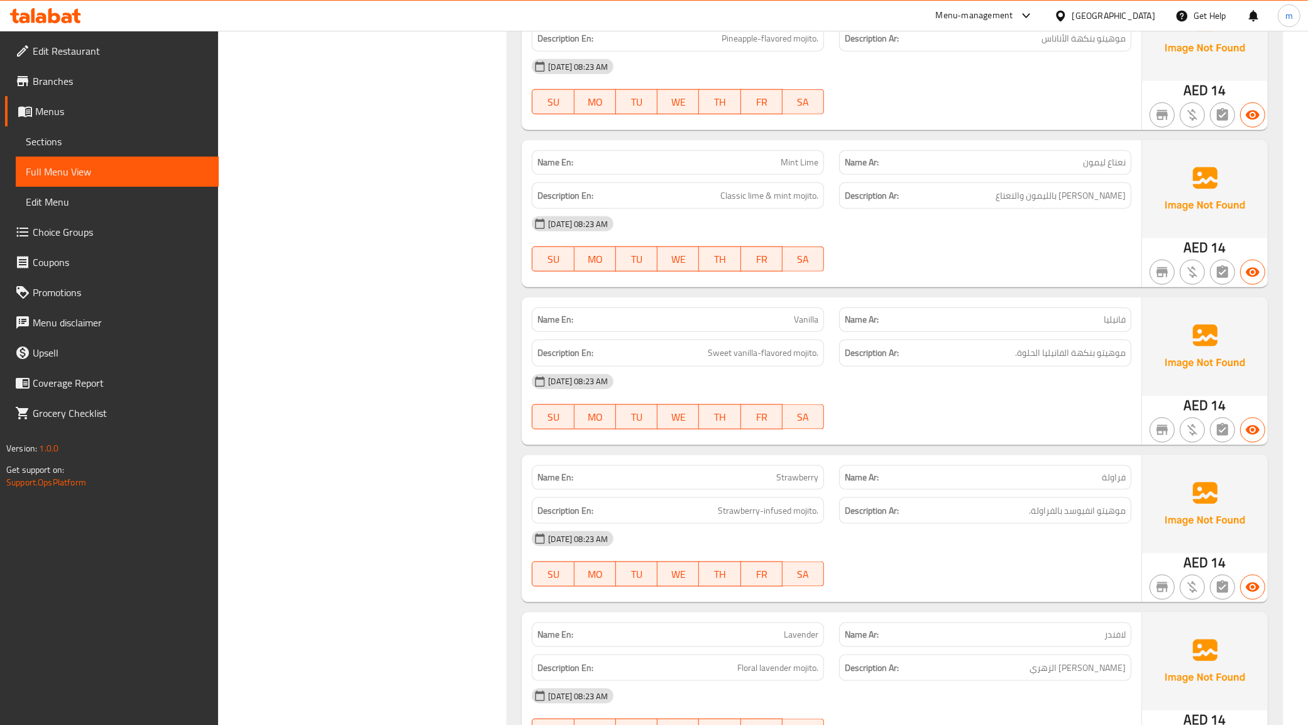
scroll to position [1638, 0]
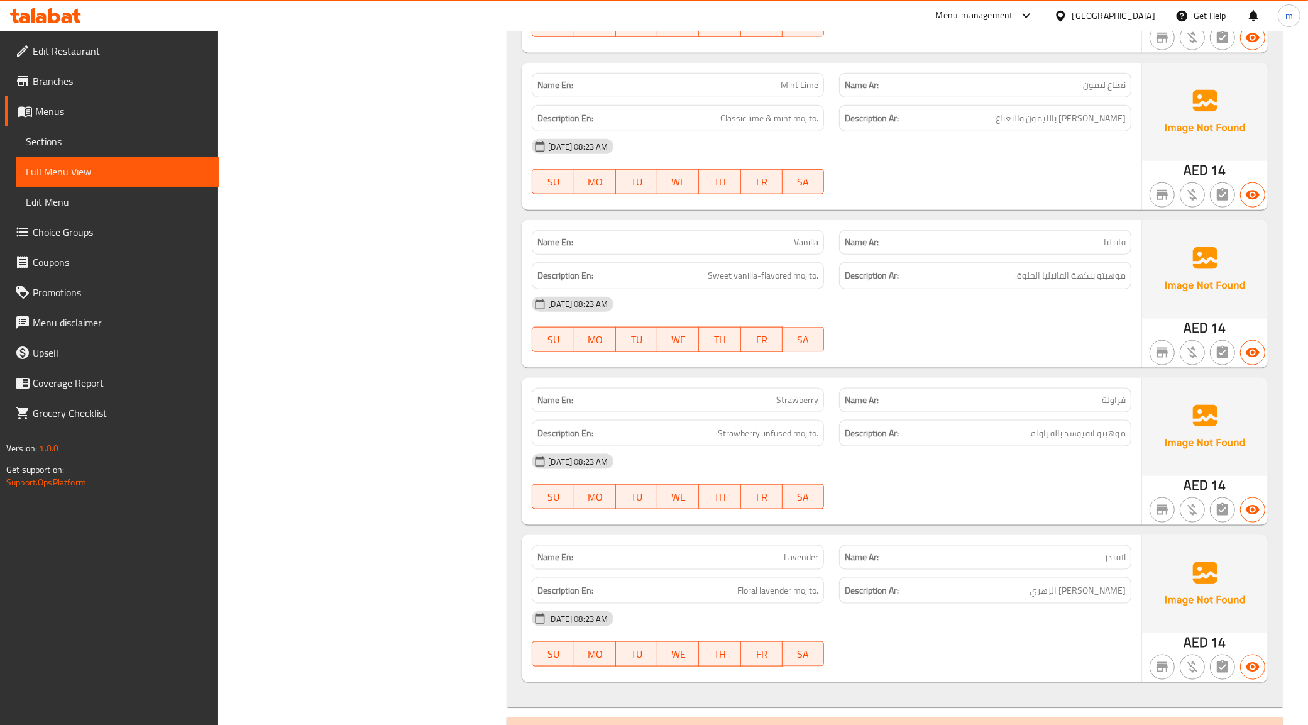
click at [1070, 432] on span "موهيتو انفيوسد بالفراولة." at bounding box center [1077, 434] width 97 height 16
click at [1006, 481] on div "07-10-2025 08:23 AM SU MO TU WE TH FR SA" at bounding box center [831, 481] width 615 height 70
